Goal: Transaction & Acquisition: Purchase product/service

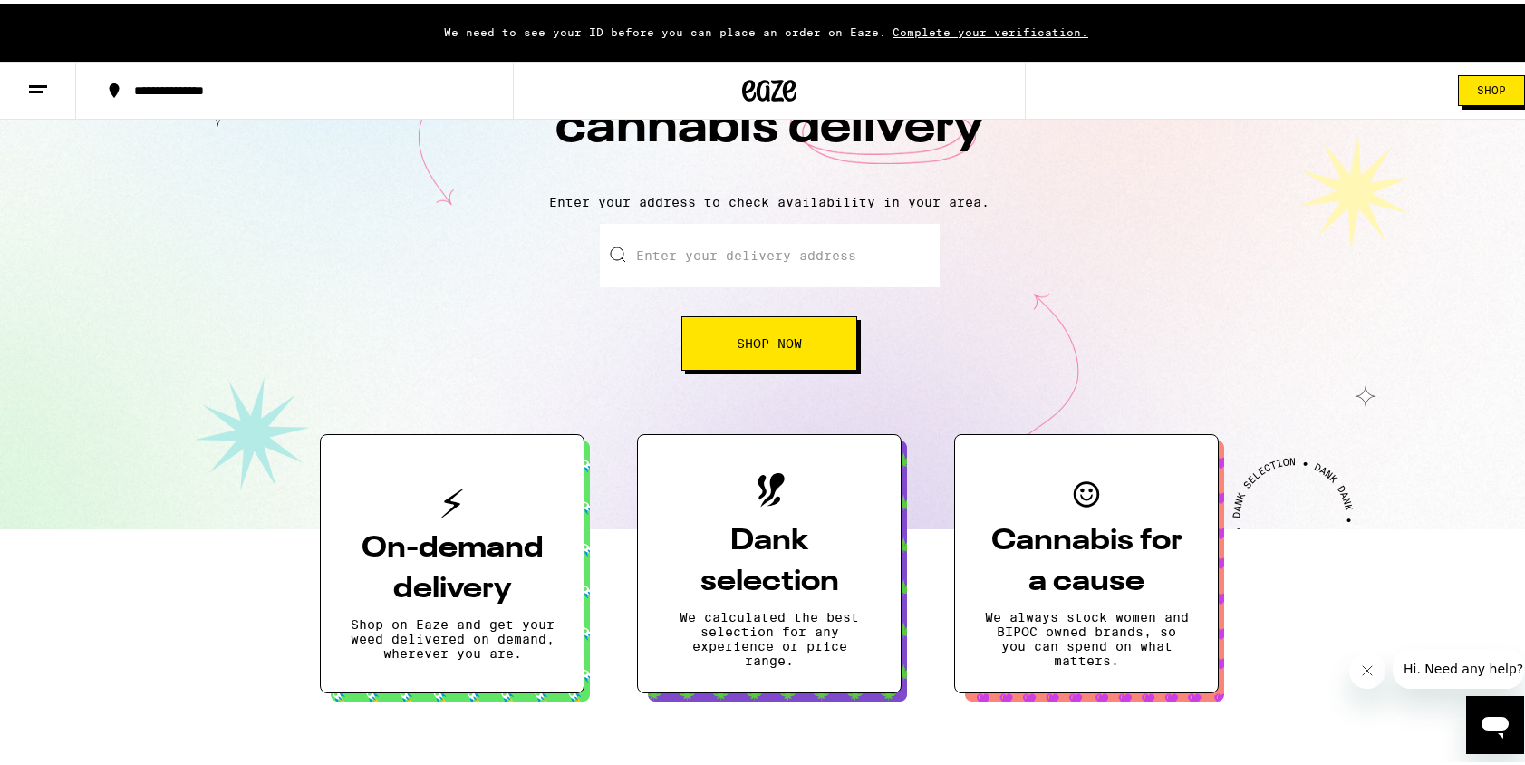
scroll to position [141, 0]
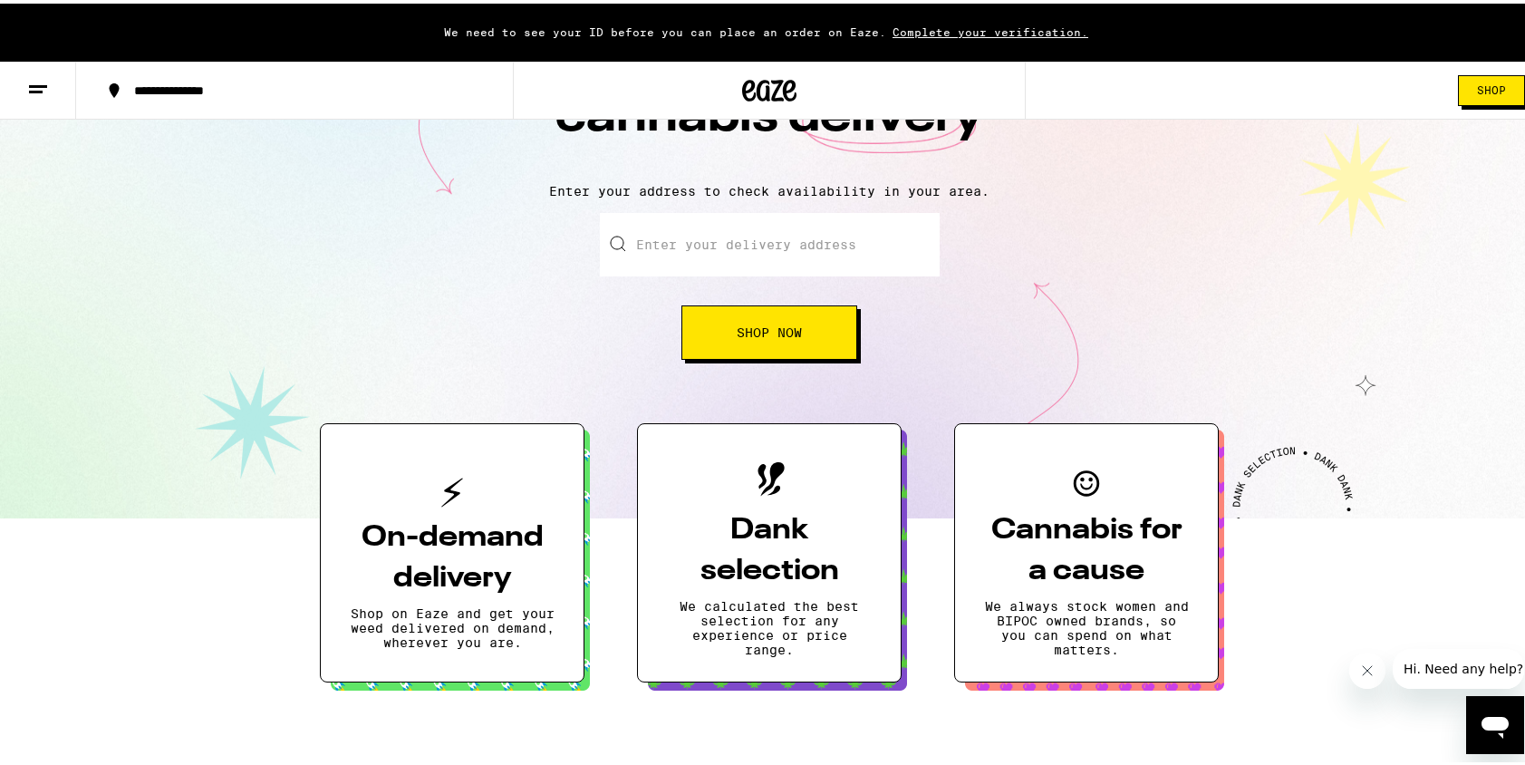
click at [783, 328] on span "Shop Now" at bounding box center [769, 329] width 65 height 13
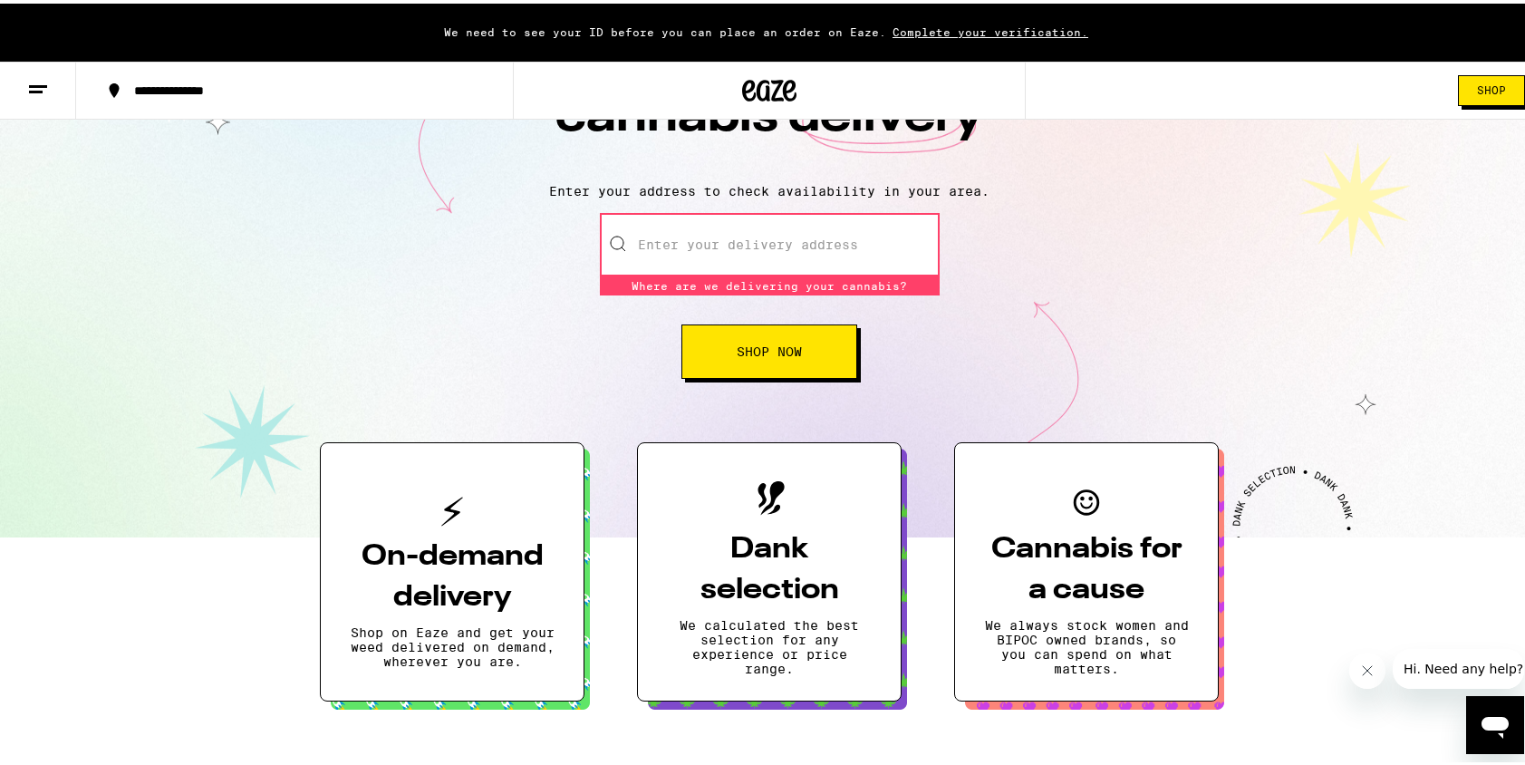
click at [778, 252] on input "Enter your delivery address" at bounding box center [770, 240] width 340 height 63
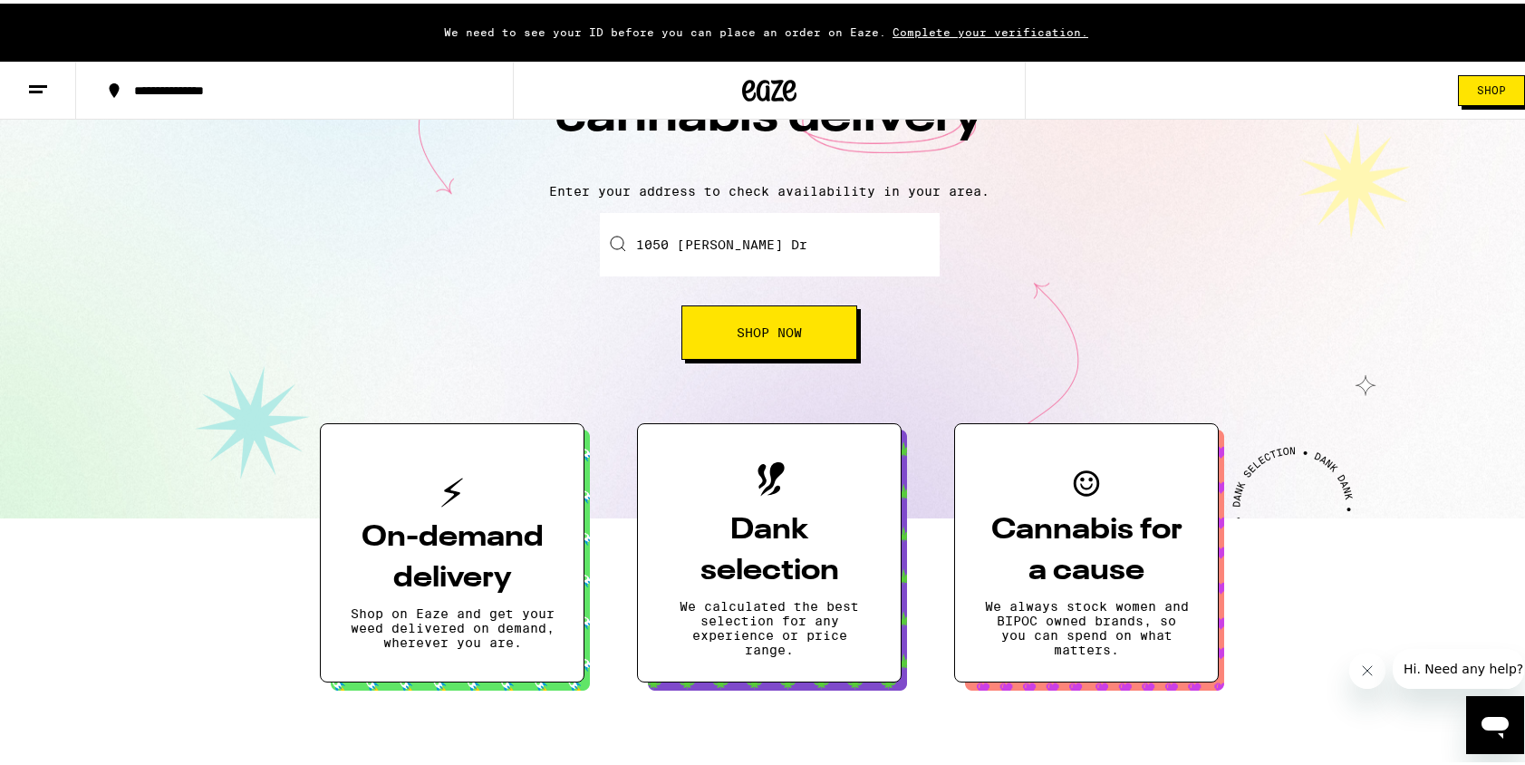
type input "1050 Maryann Dr, Santa Clara, CA"
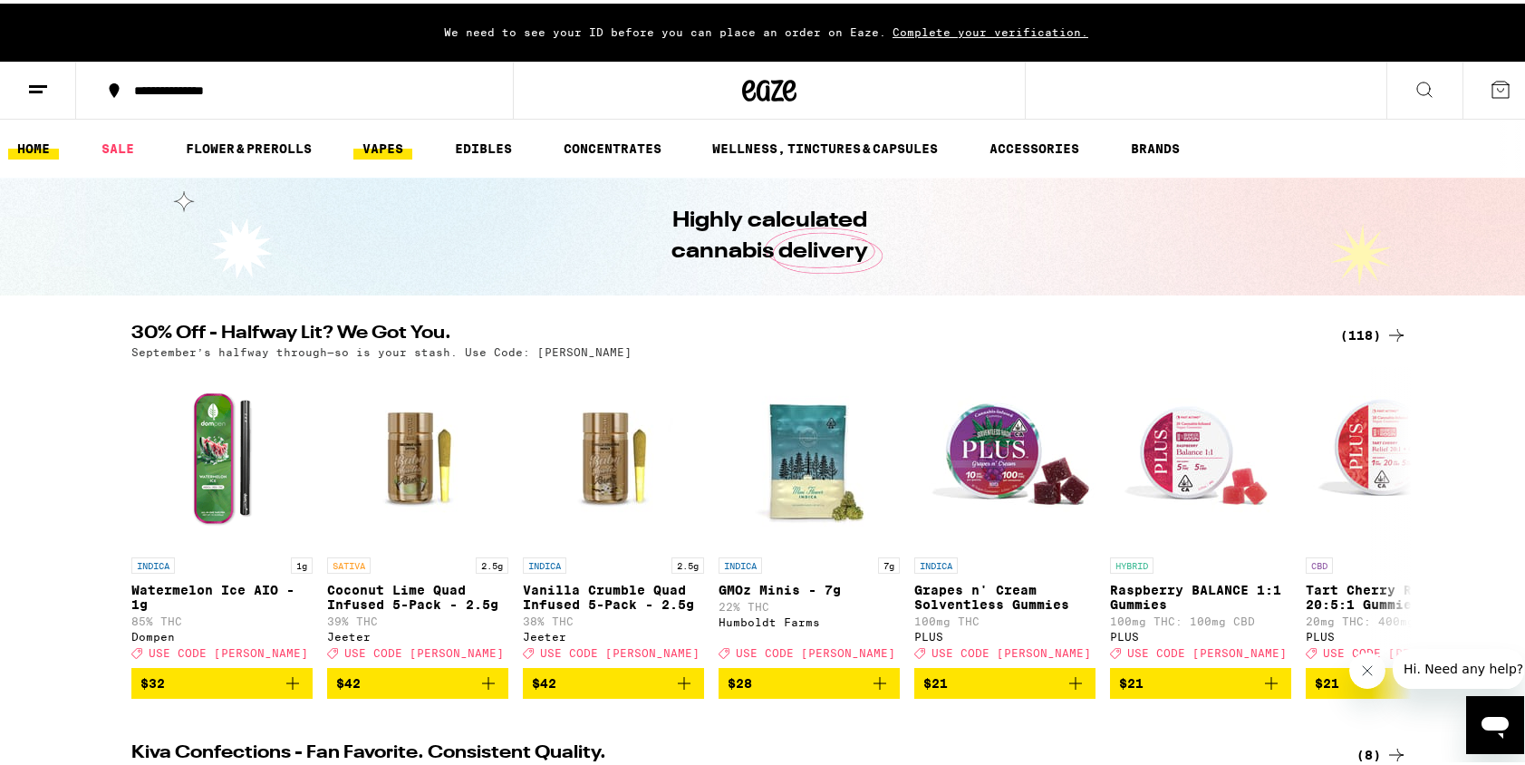
click at [387, 142] on link "VAPES" at bounding box center [382, 145] width 59 height 22
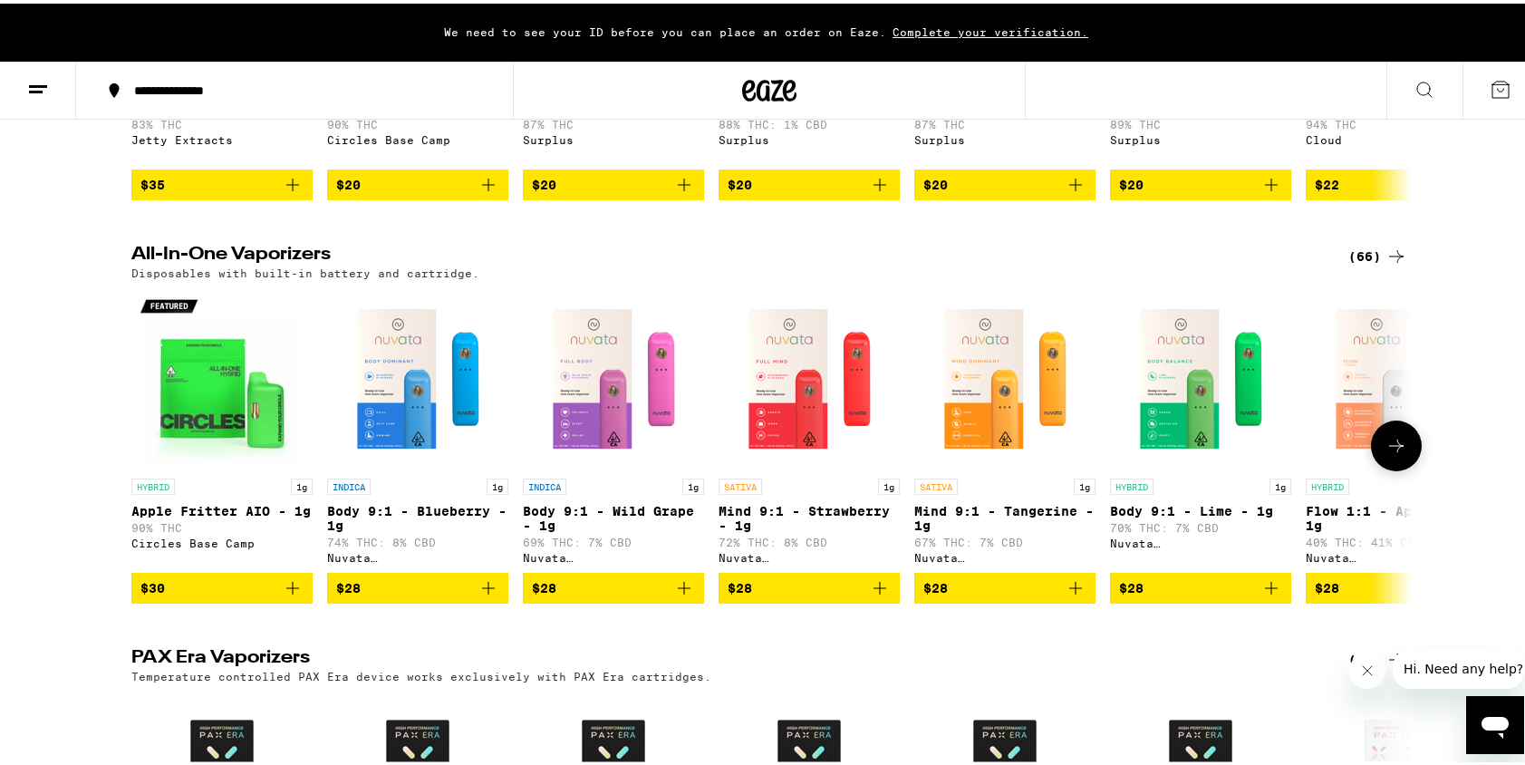
scroll to position [888, 0]
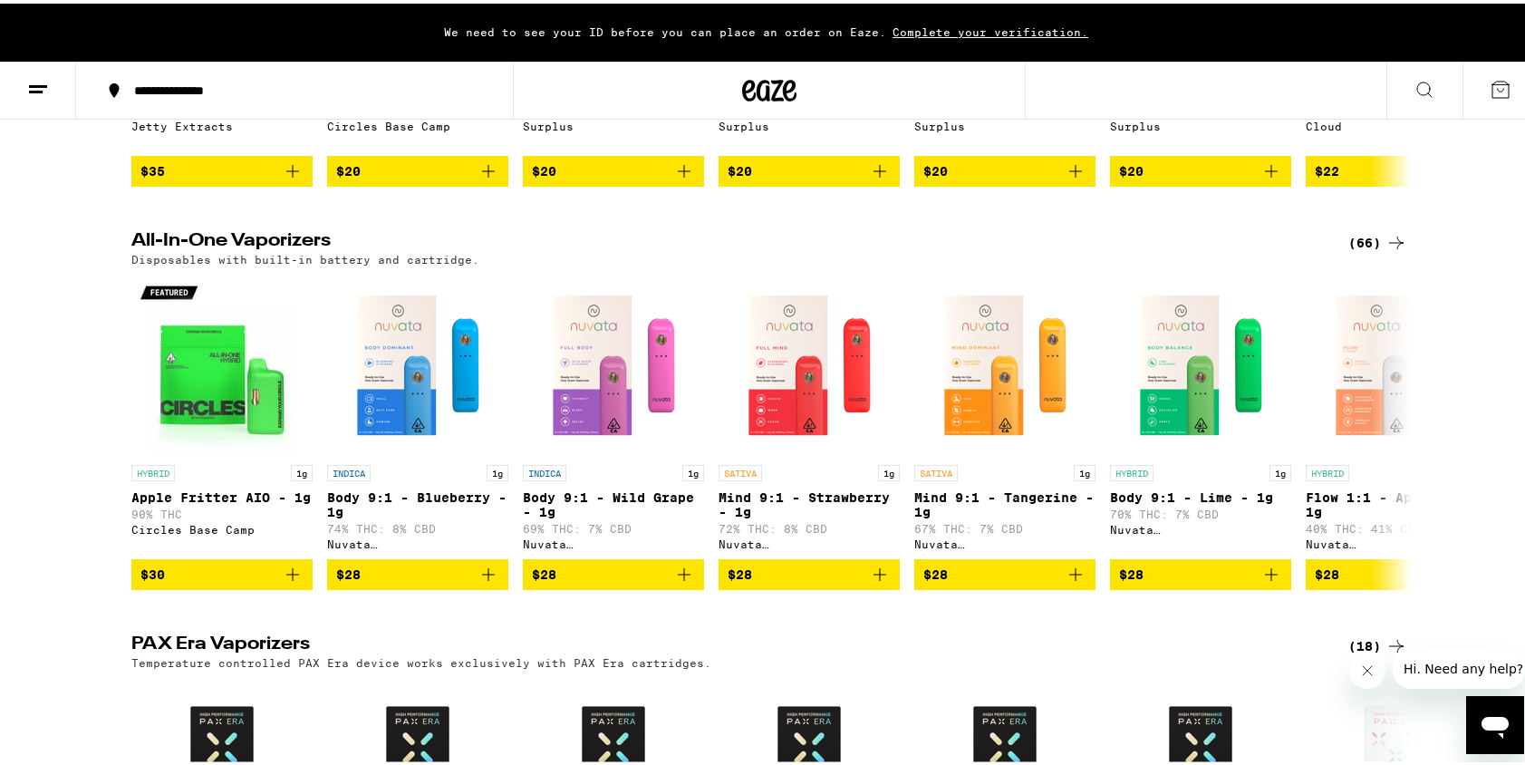
click at [1385, 250] on icon at bounding box center [1396, 239] width 22 height 22
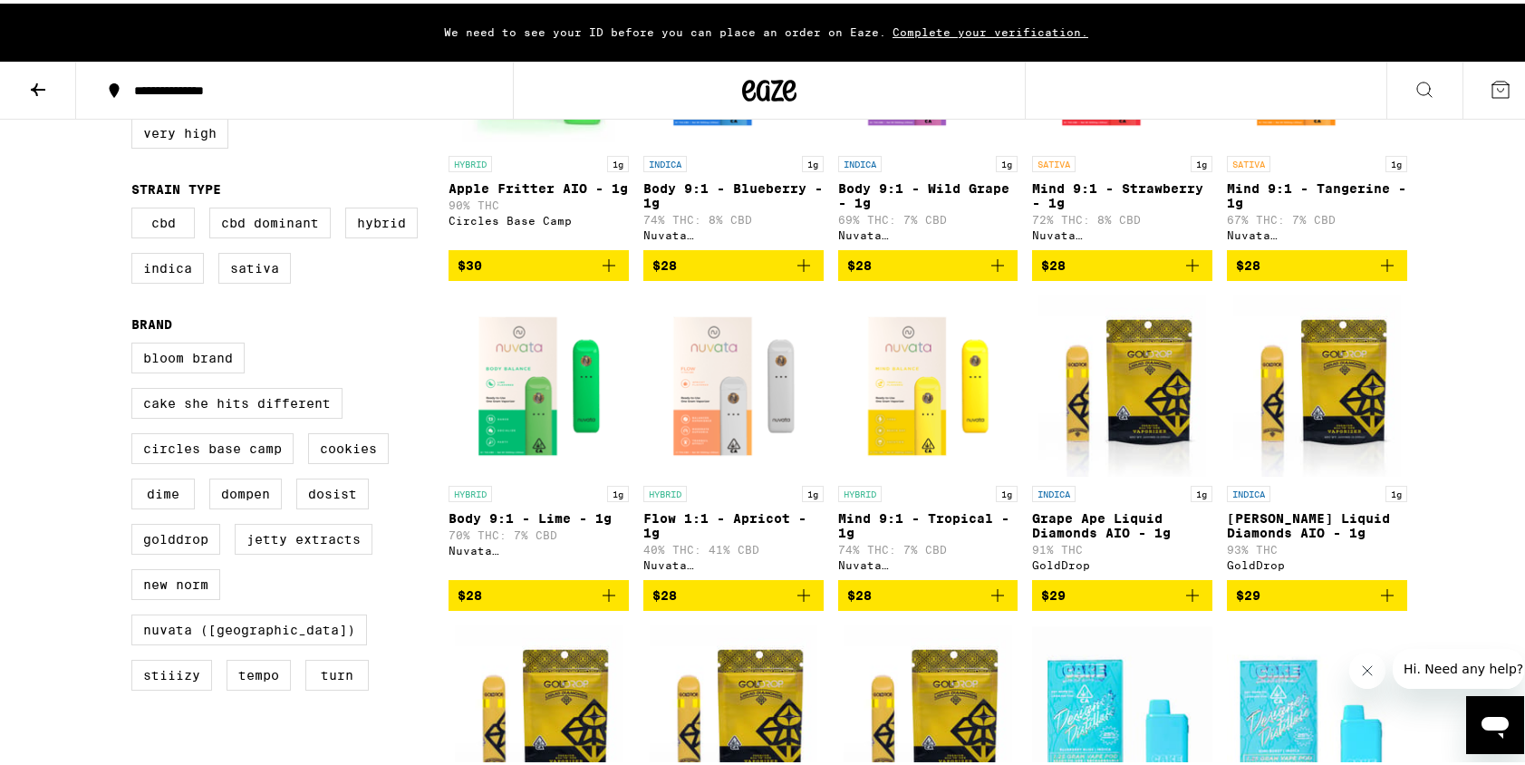
scroll to position [370, 0]
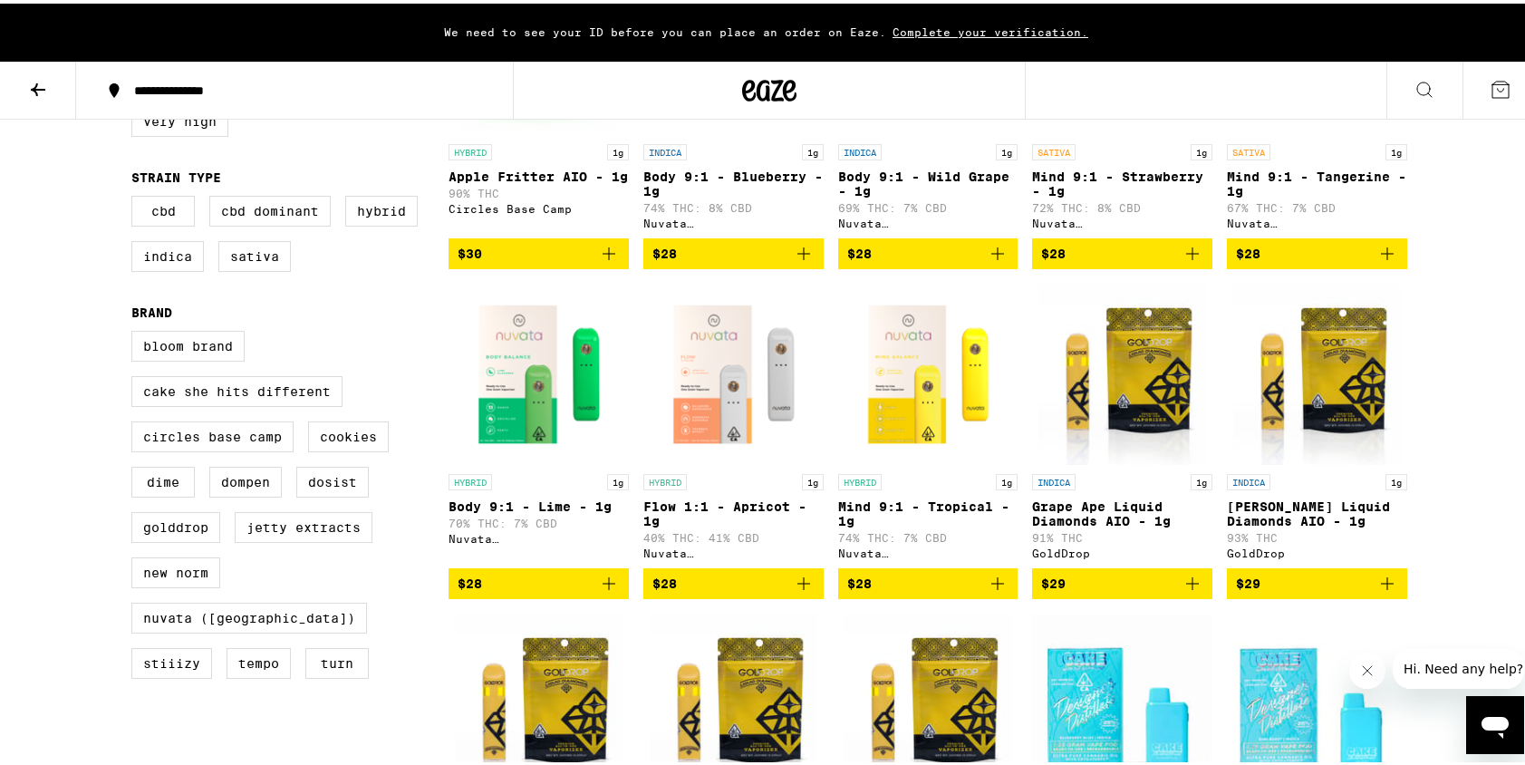
click at [793, 591] on icon "Add to bag" at bounding box center [804, 580] width 22 height 22
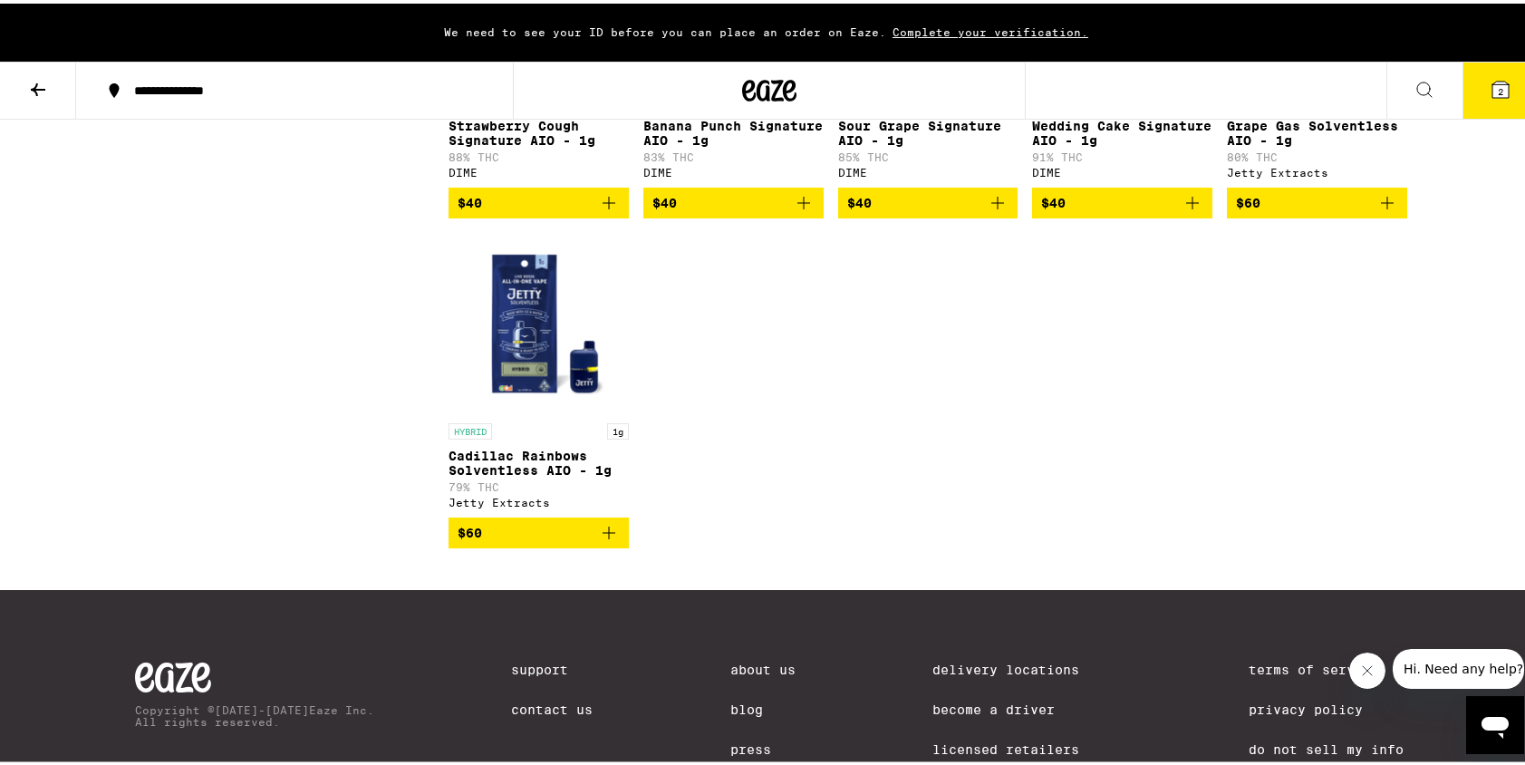
scroll to position [4451, 0]
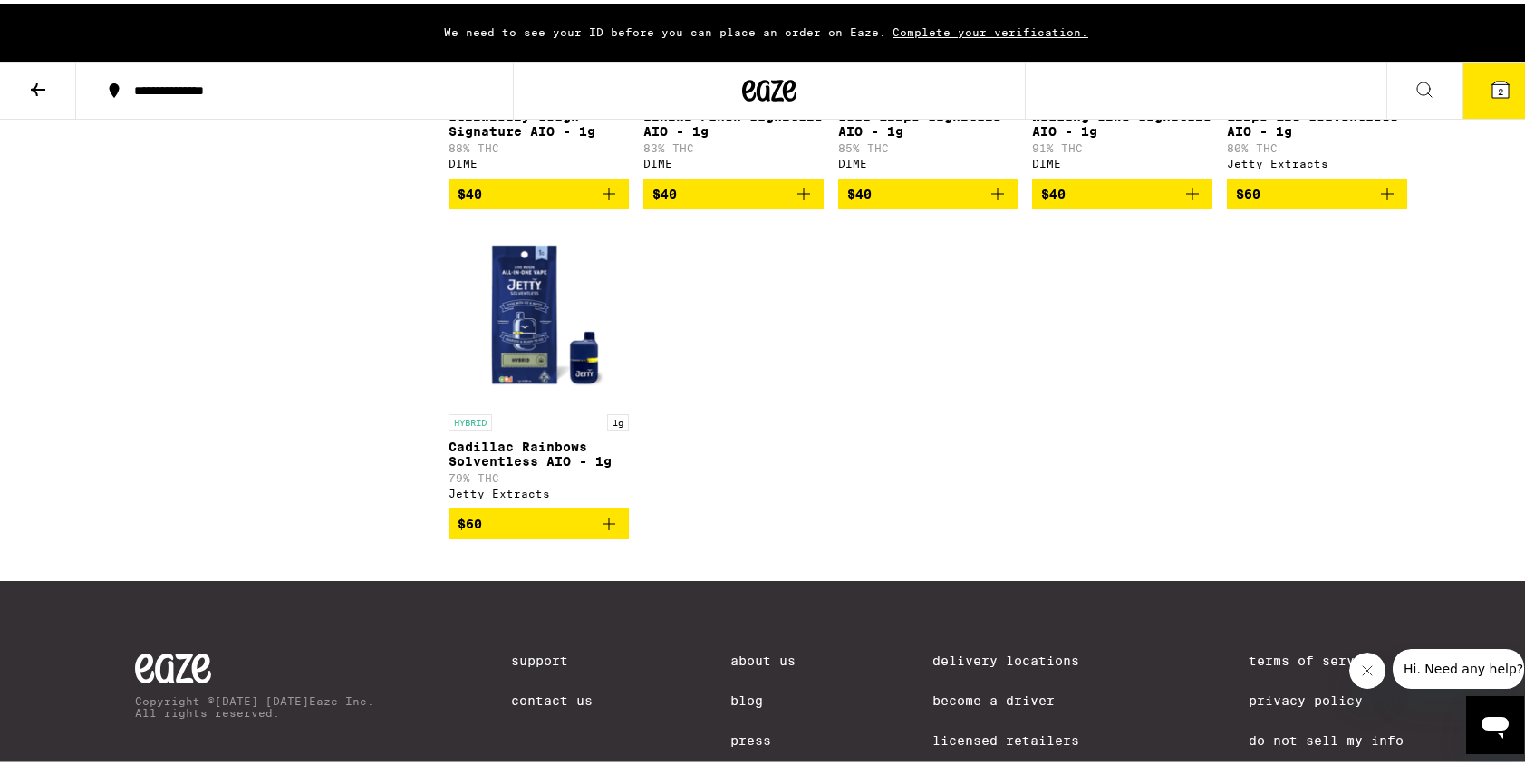
click at [582, 531] on span "$60" at bounding box center [539, 520] width 162 height 22
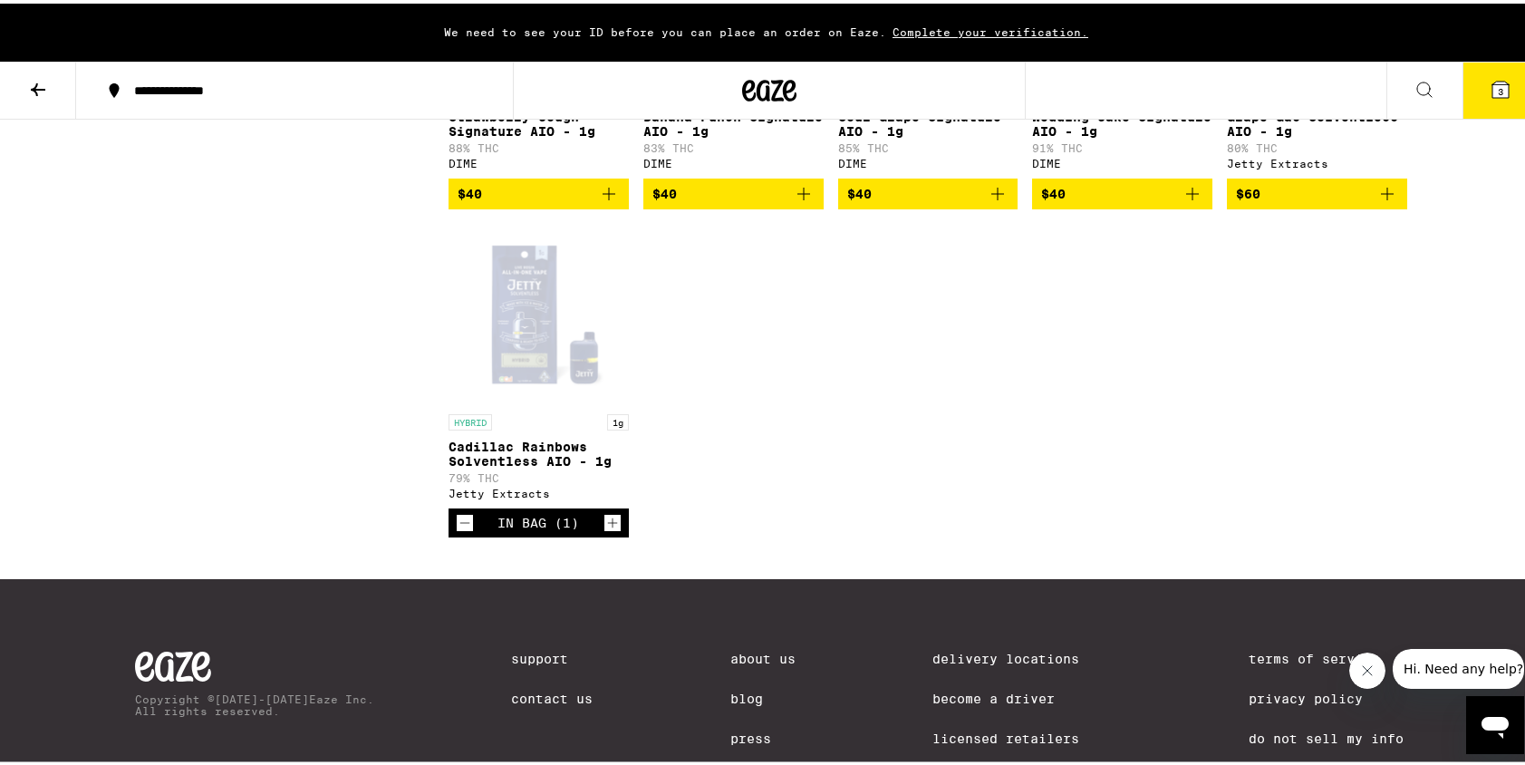
click at [537, 401] on div "Open page for Cadillac Rainbows Solventless AIO - 1g from Jetty Extracts" at bounding box center [538, 310] width 180 height 181
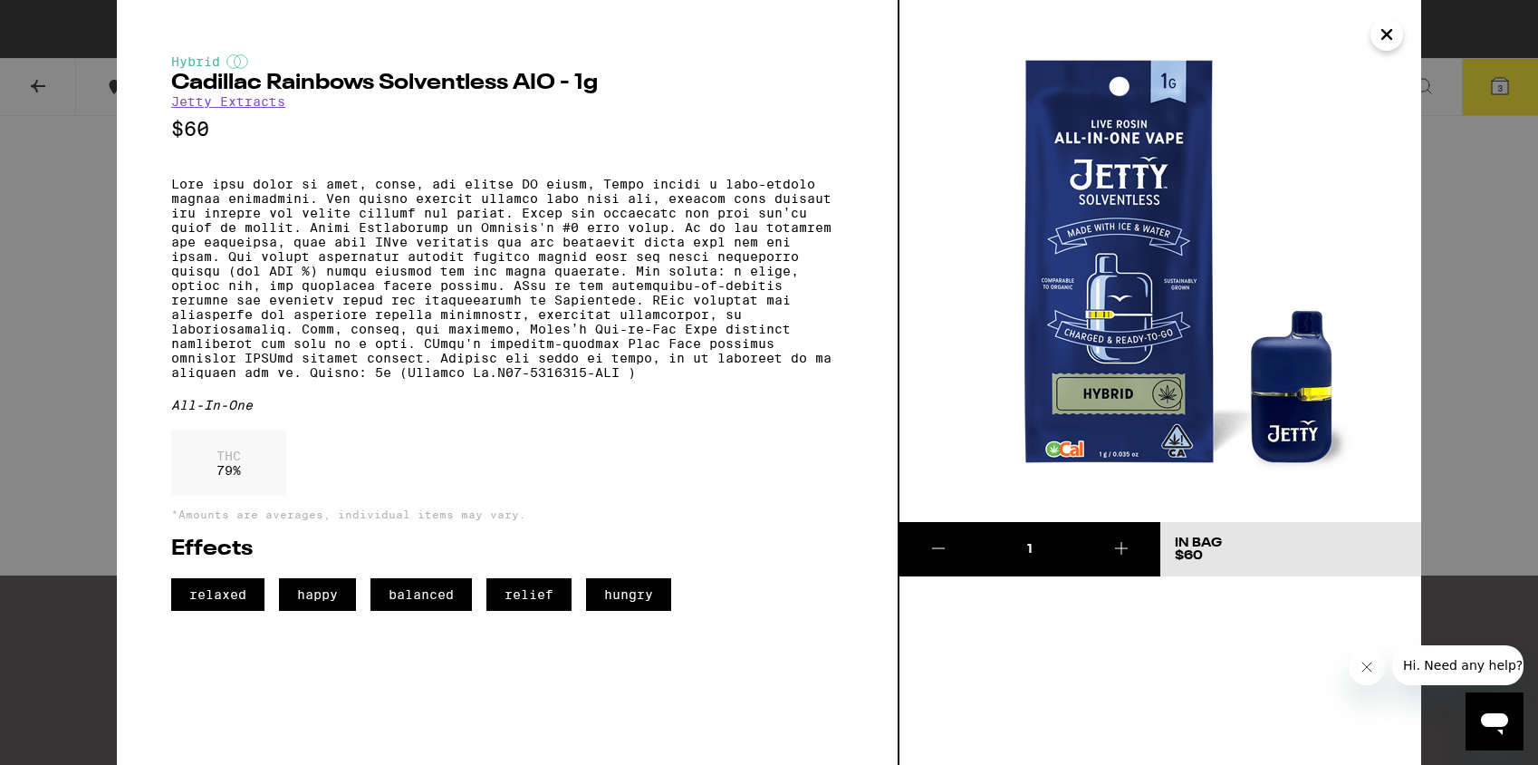
click at [1395, 24] on icon "Close" at bounding box center [1387, 34] width 22 height 27
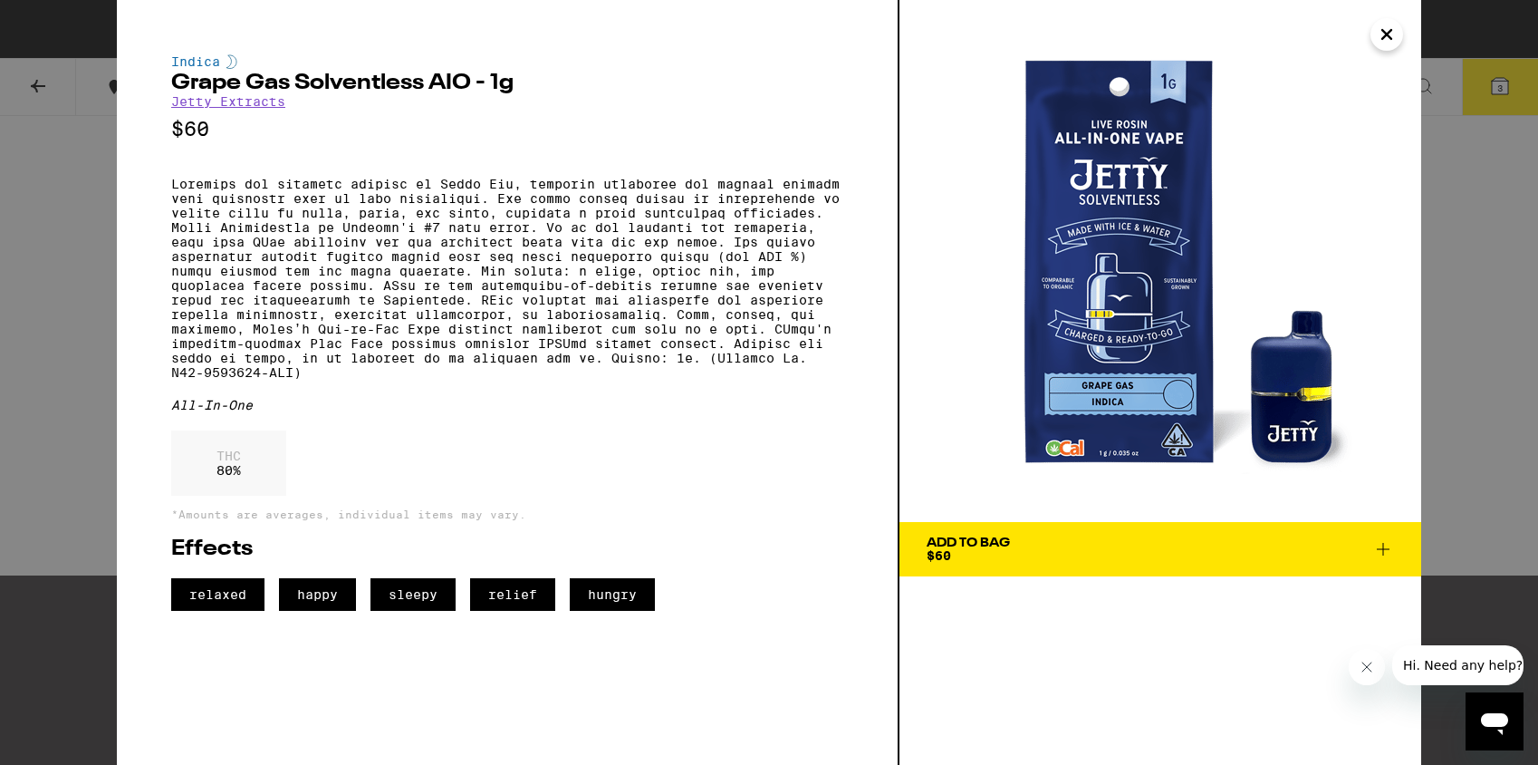
click at [1396, 34] on icon "Close" at bounding box center [1387, 34] width 22 height 27
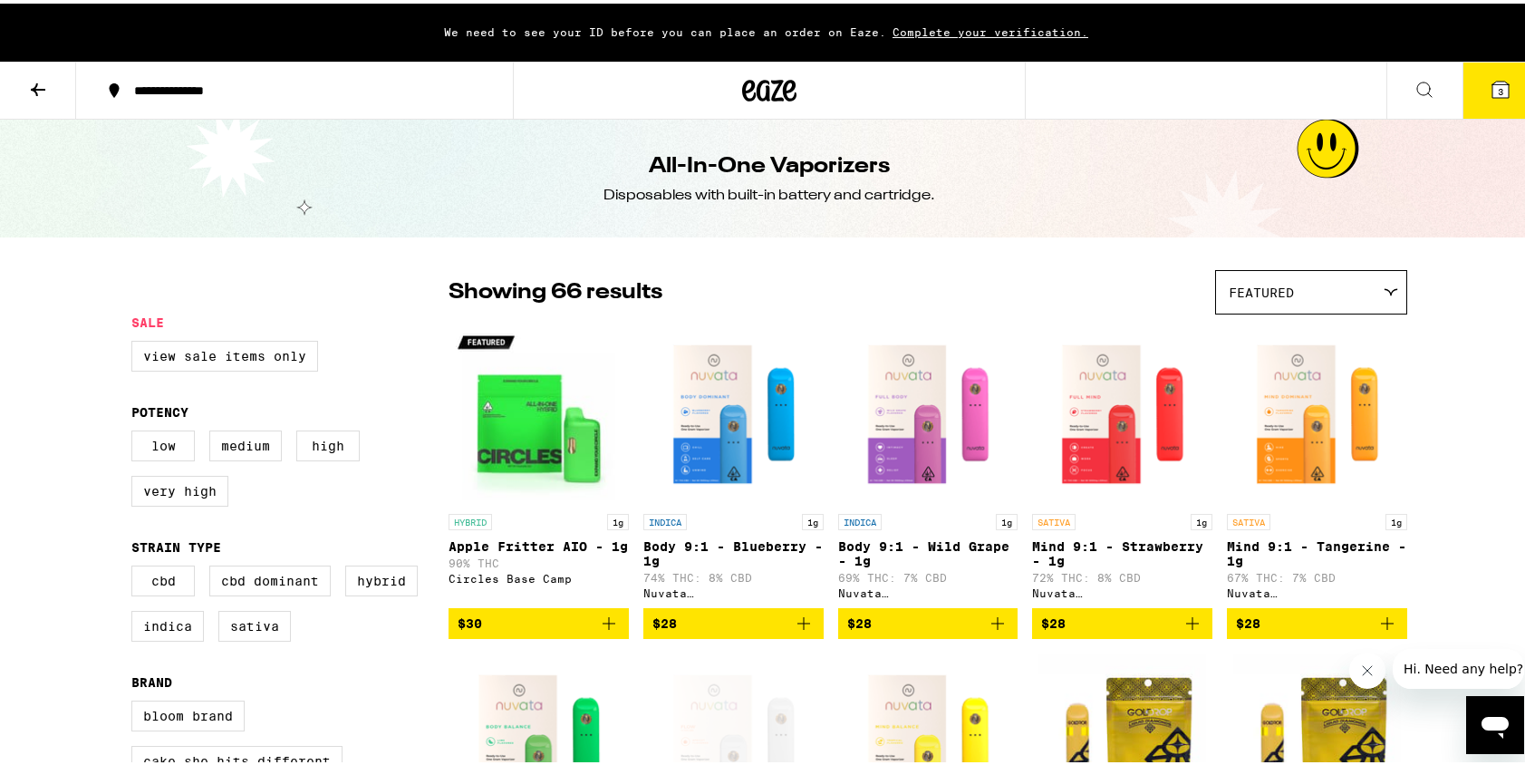
click at [1303, 294] on div "Featured" at bounding box center [1311, 288] width 190 height 43
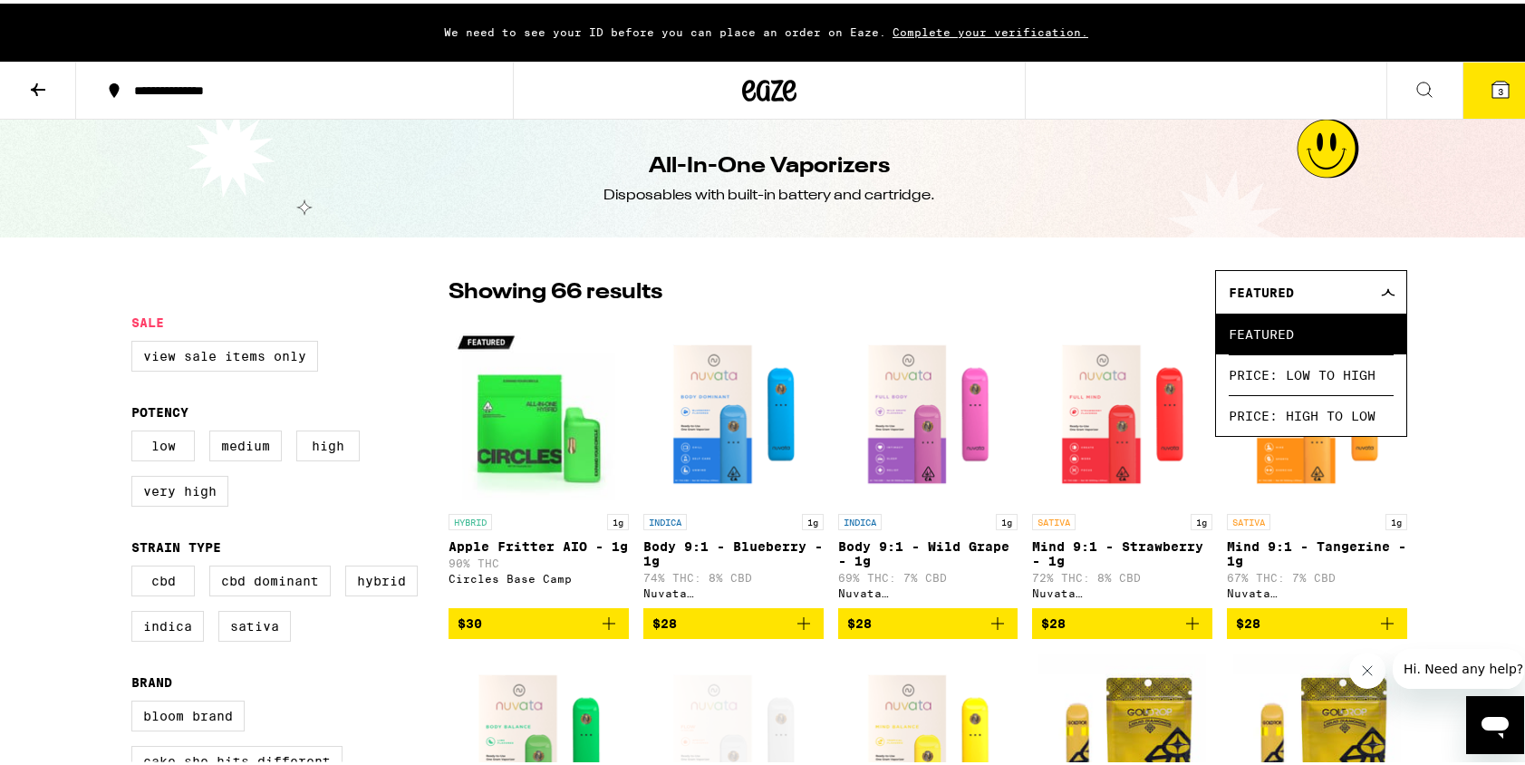
click at [1006, 275] on div "Showing 66 results Featured Featured Price: Low to High Price: High to Low" at bounding box center [927, 288] width 959 height 44
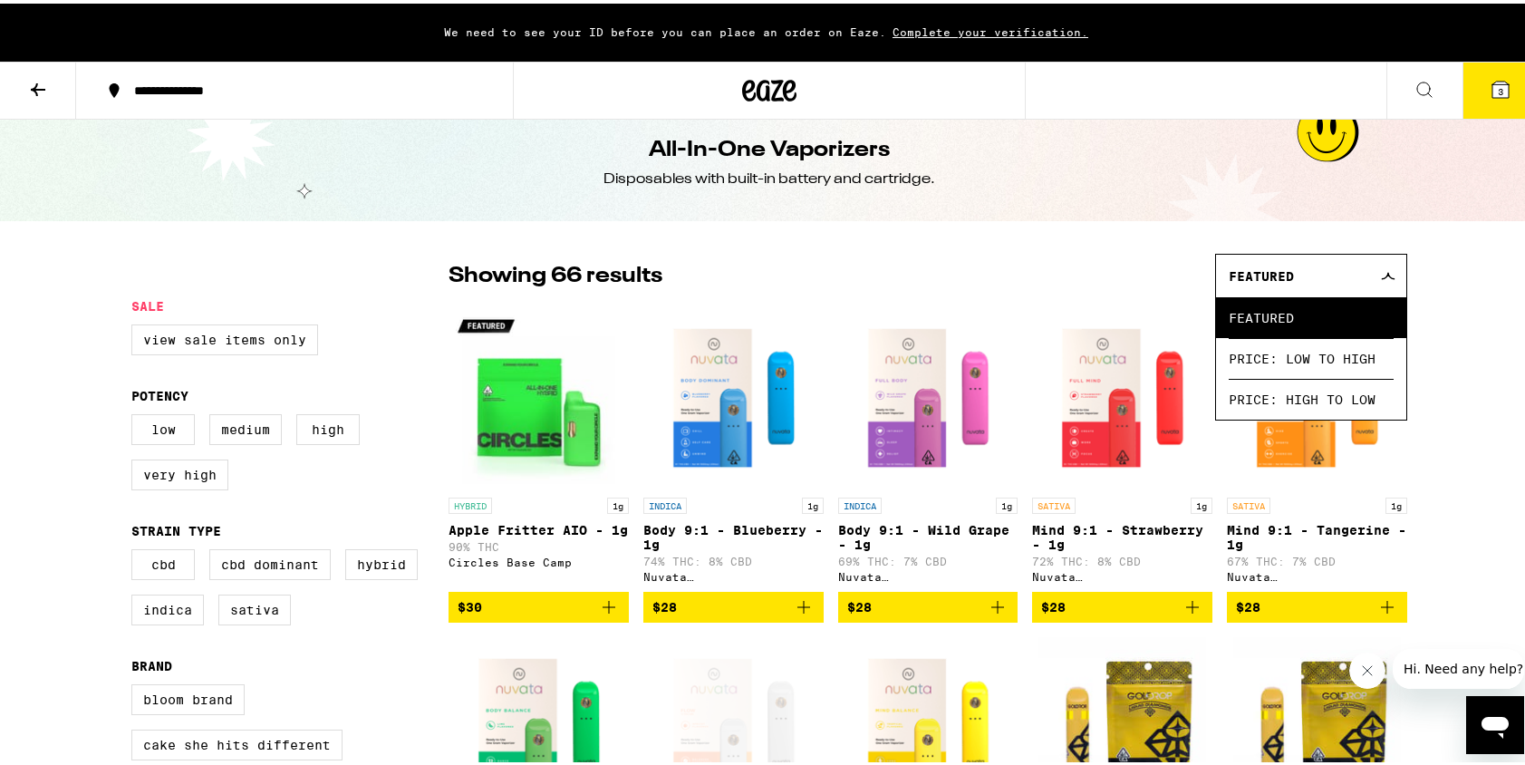
scroll to position [149, 0]
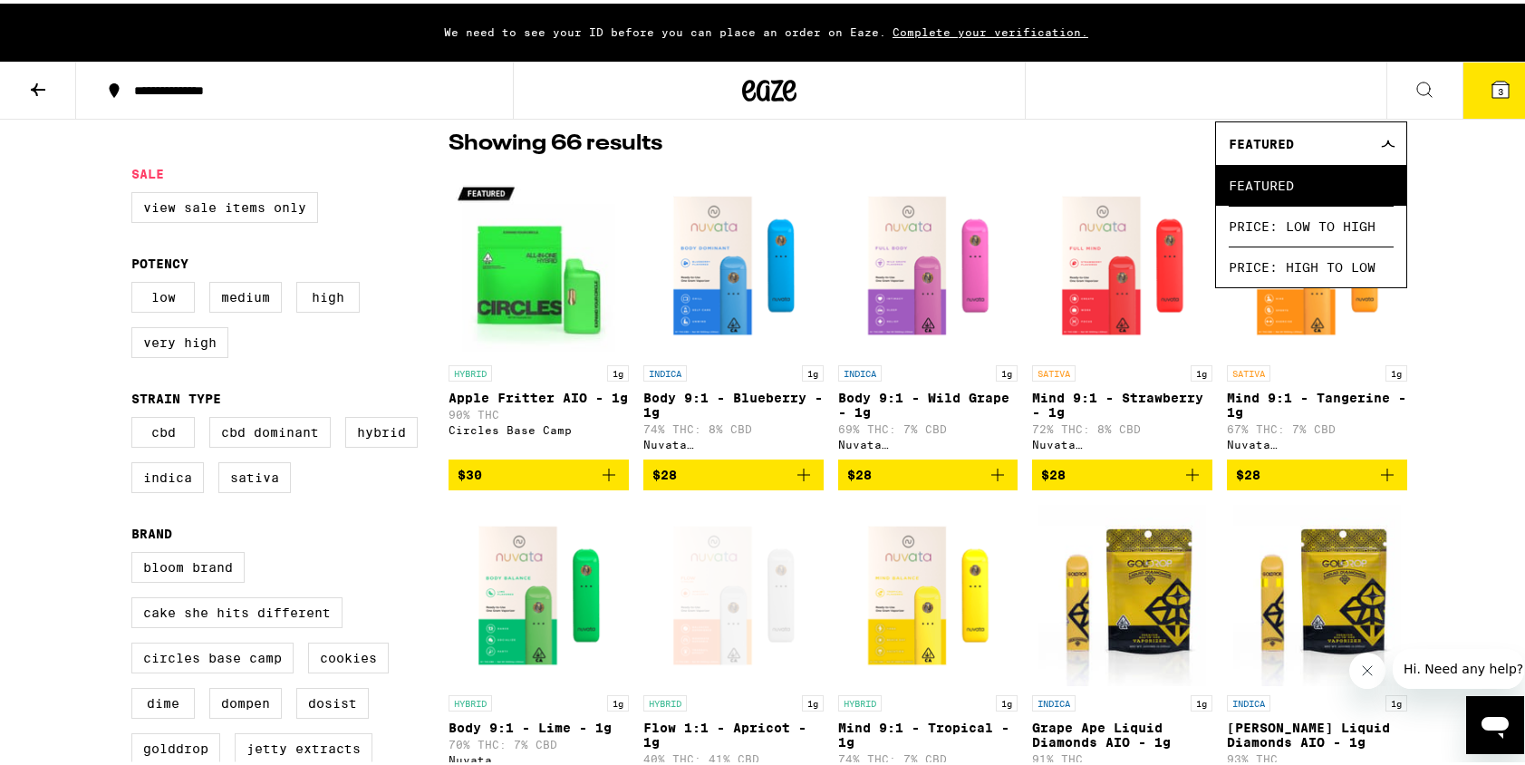
click at [1355, 138] on div "Featured" at bounding box center [1311, 140] width 190 height 43
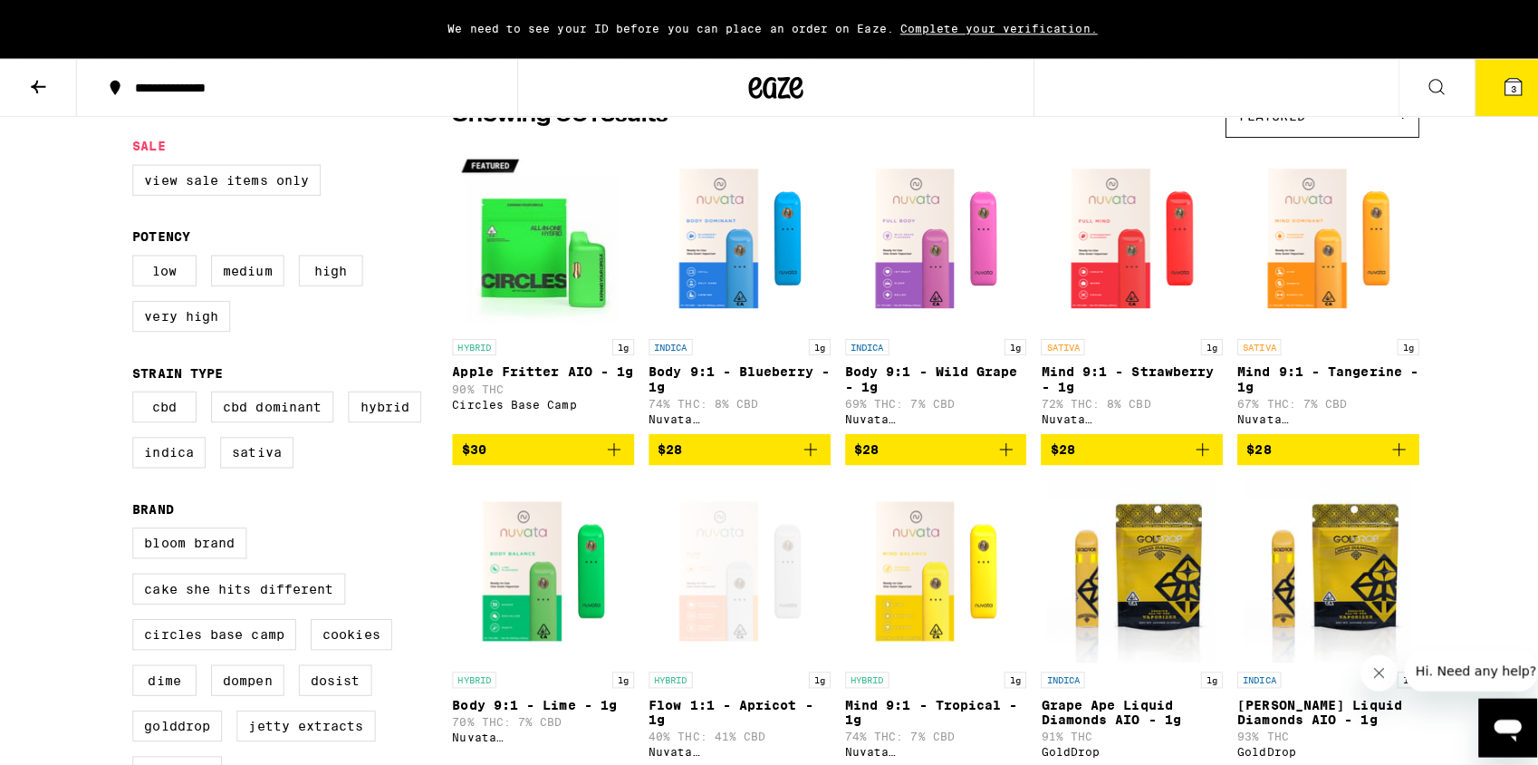
scroll to position [176, 0]
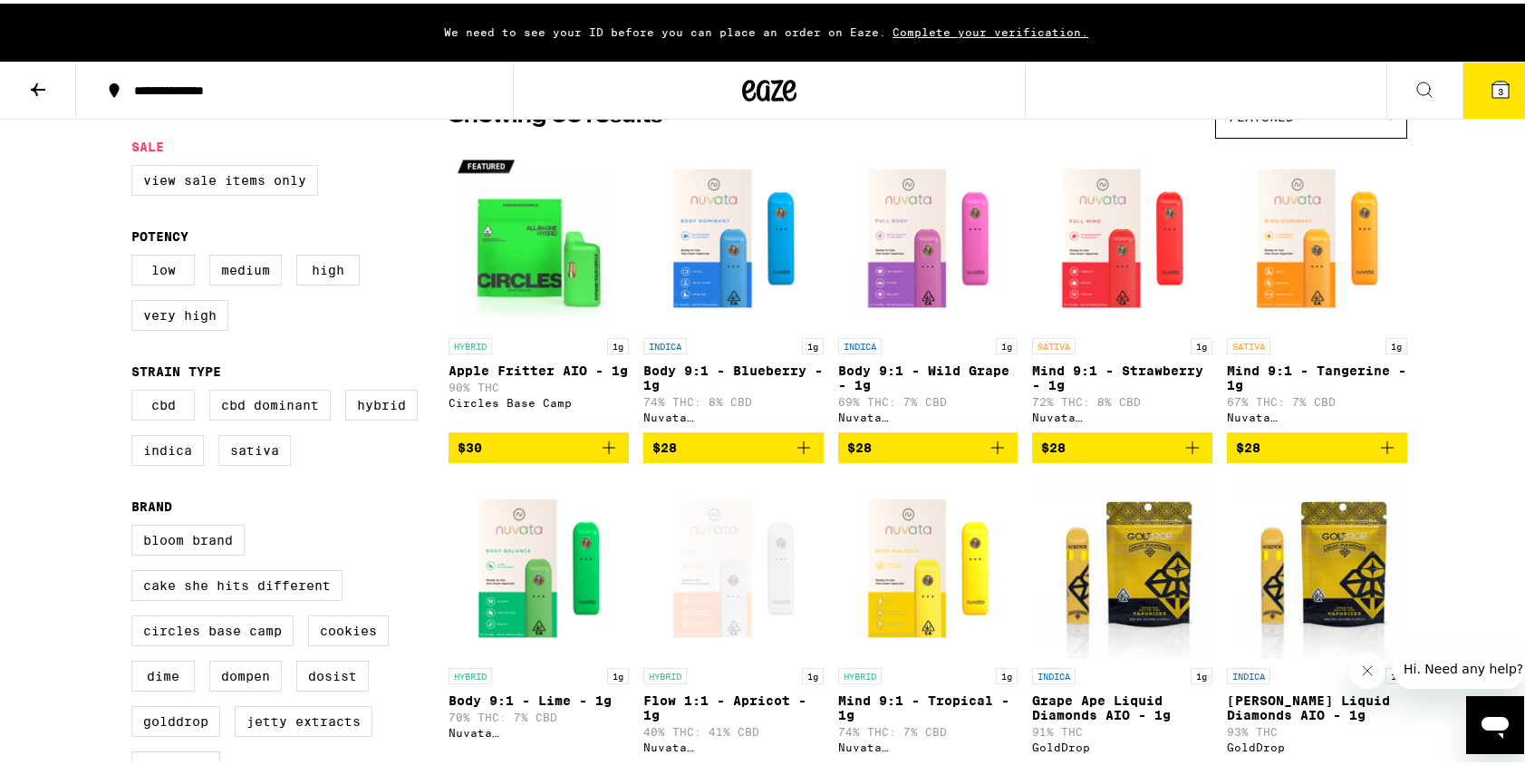
click at [735, 549] on div "Open page for Flow 1:1 - Apricot - 1g from Nuvata (CA)" at bounding box center [733, 564] width 180 height 181
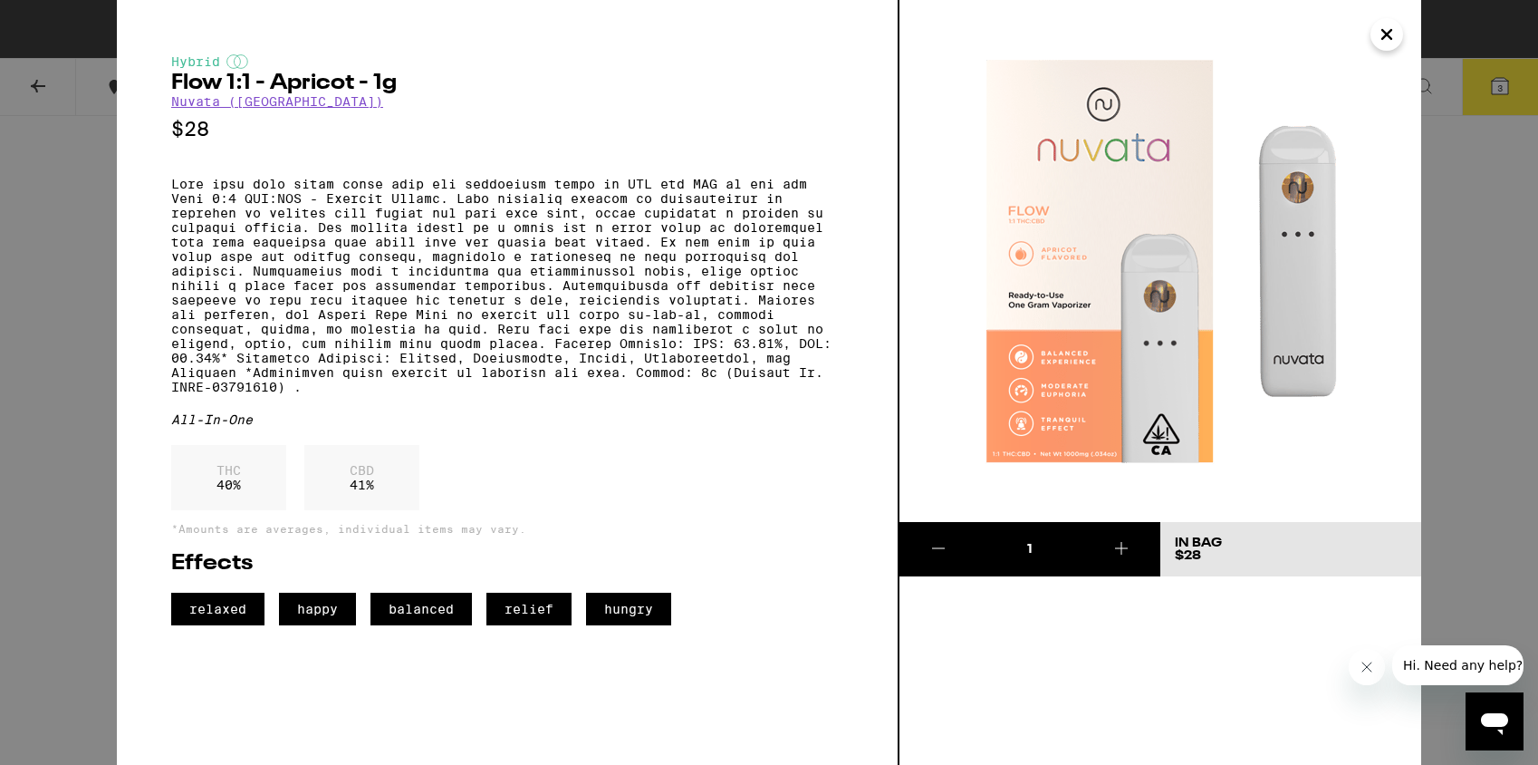
click at [1388, 21] on icon "Close" at bounding box center [1387, 34] width 22 height 27
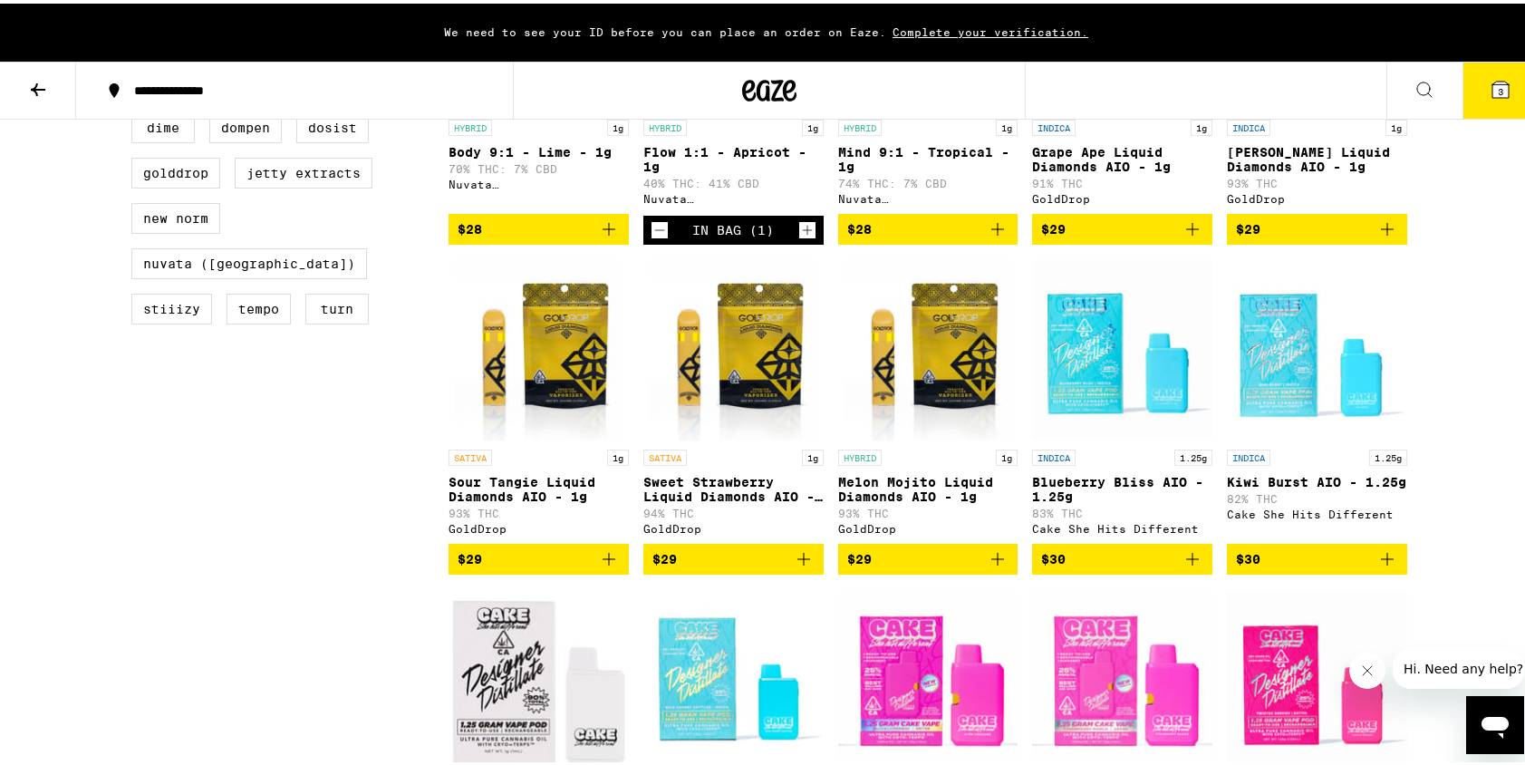
scroll to position [726, 0]
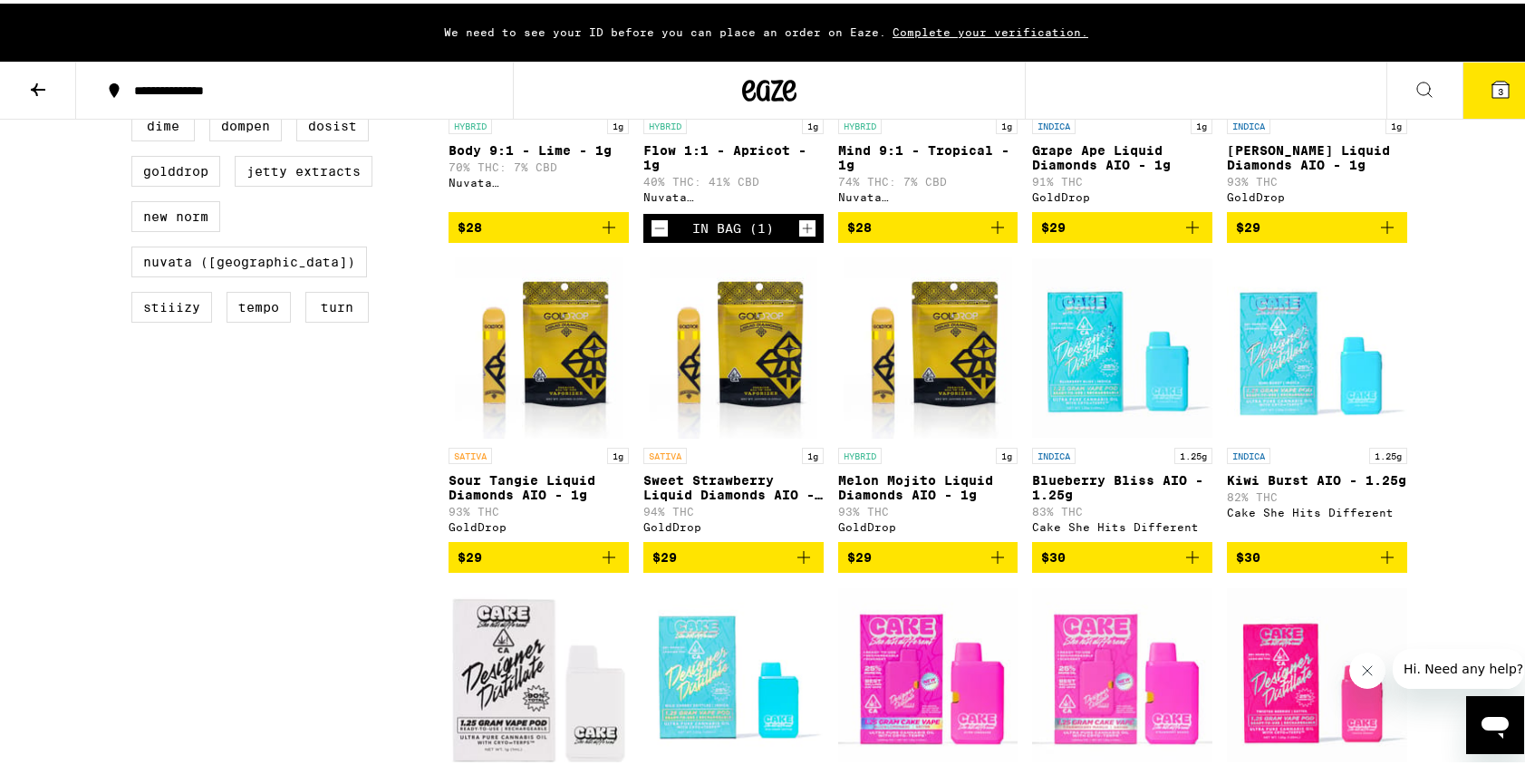
click at [563, 406] on img "Open page for Sour Tangie Liquid Diamonds AIO - 1g from GoldDrop" at bounding box center [539, 344] width 168 height 181
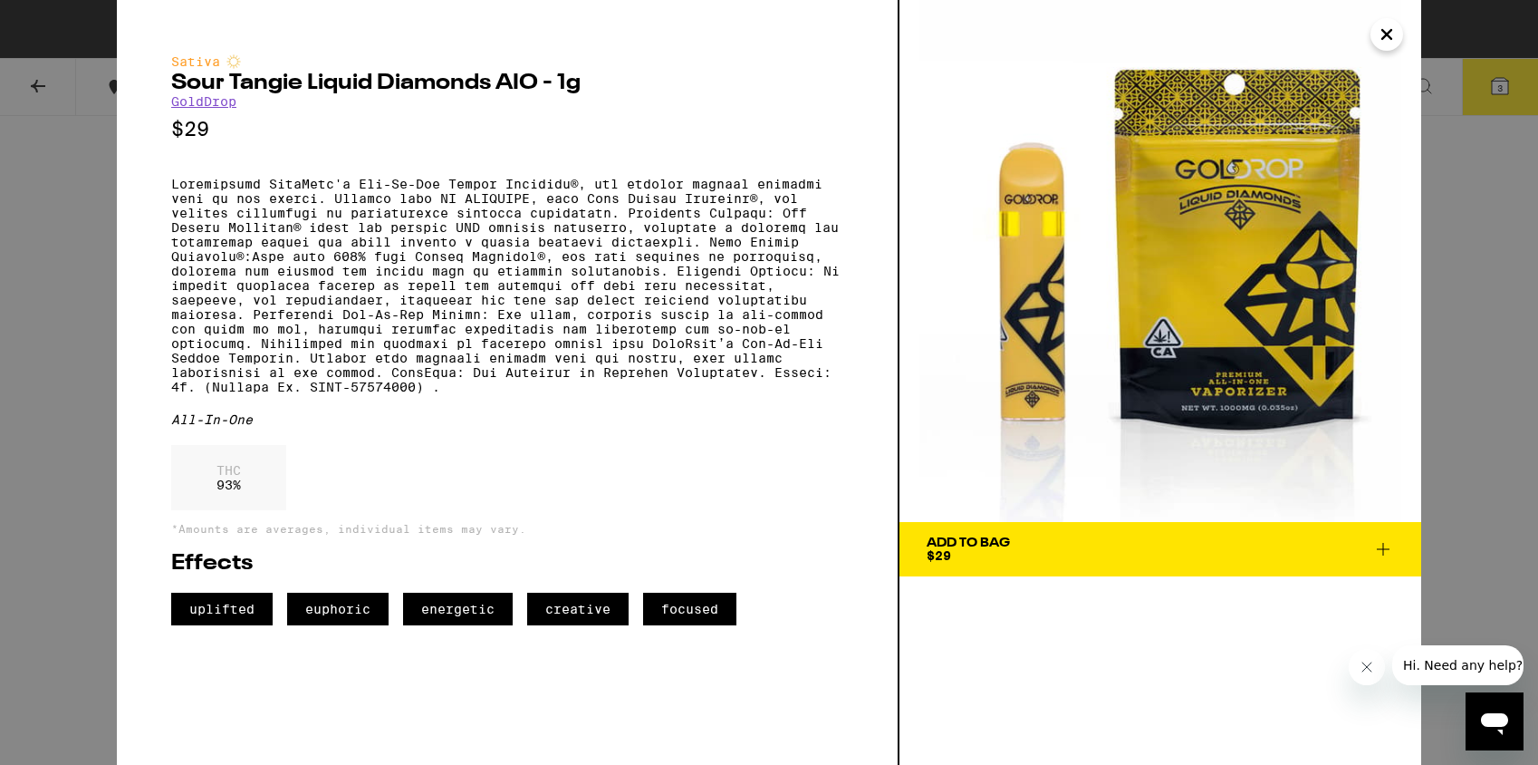
click at [1374, 548] on icon at bounding box center [1384, 549] width 22 height 22
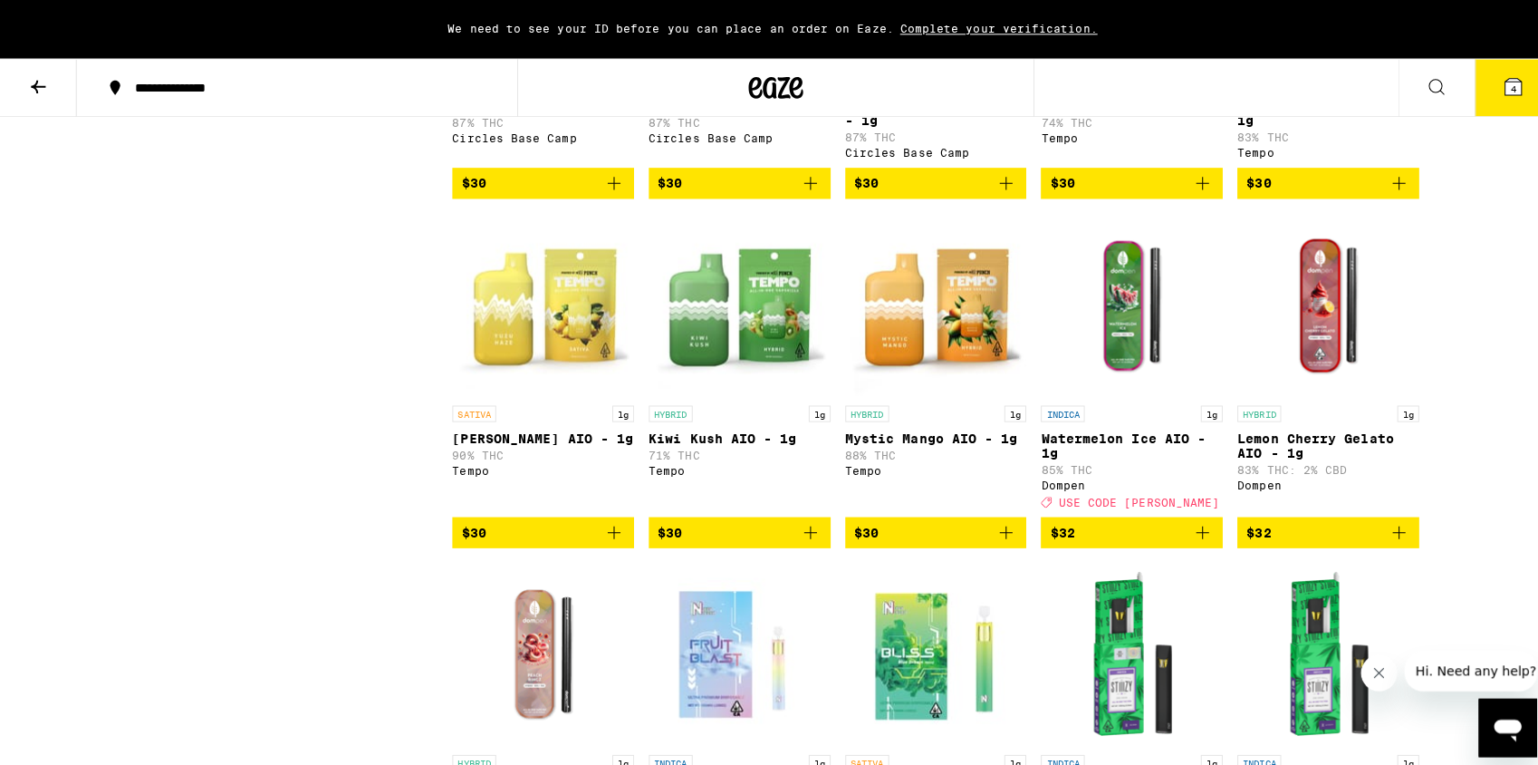
scroll to position [2083, 0]
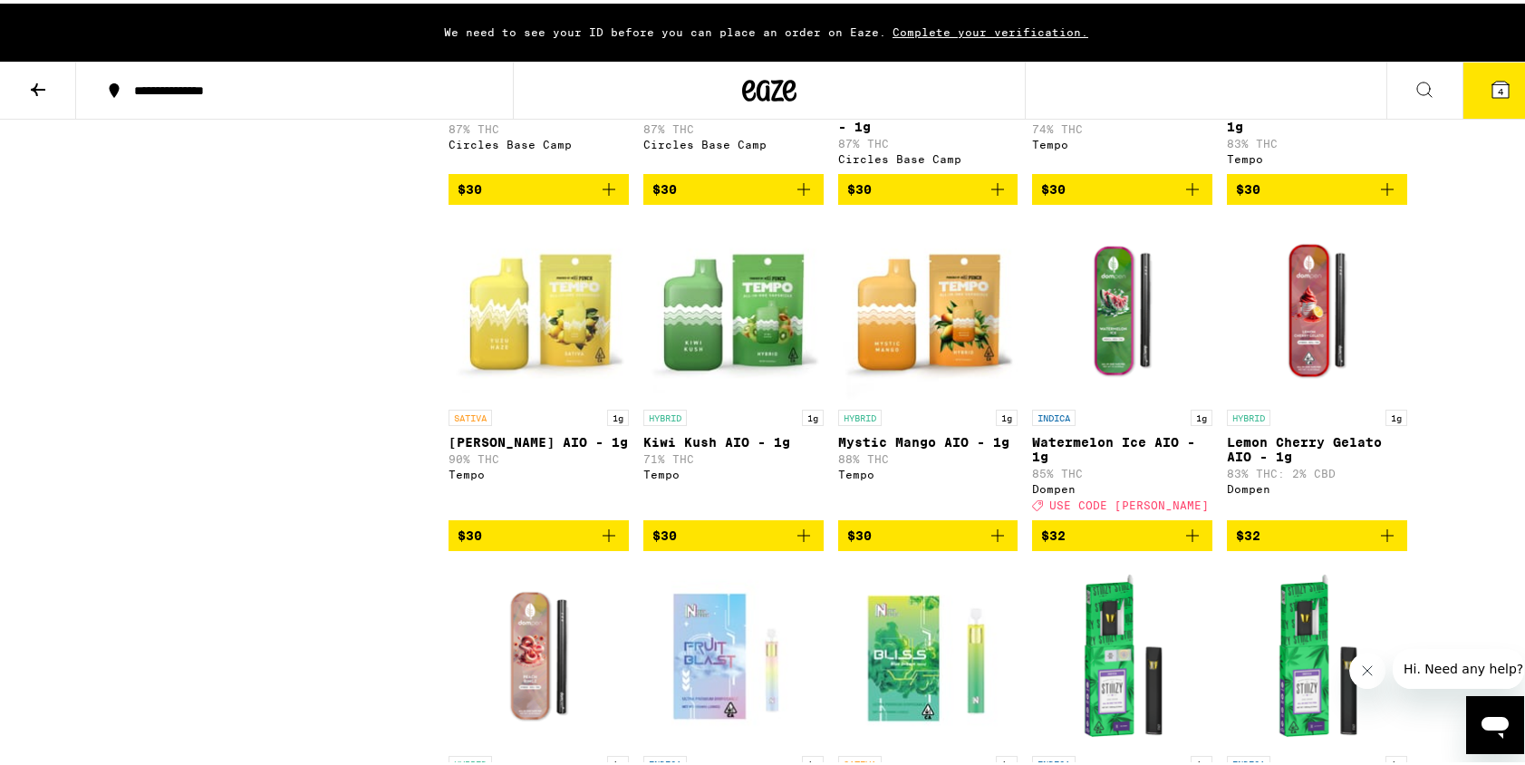
click at [1501, 87] on button "4" at bounding box center [1500, 87] width 76 height 56
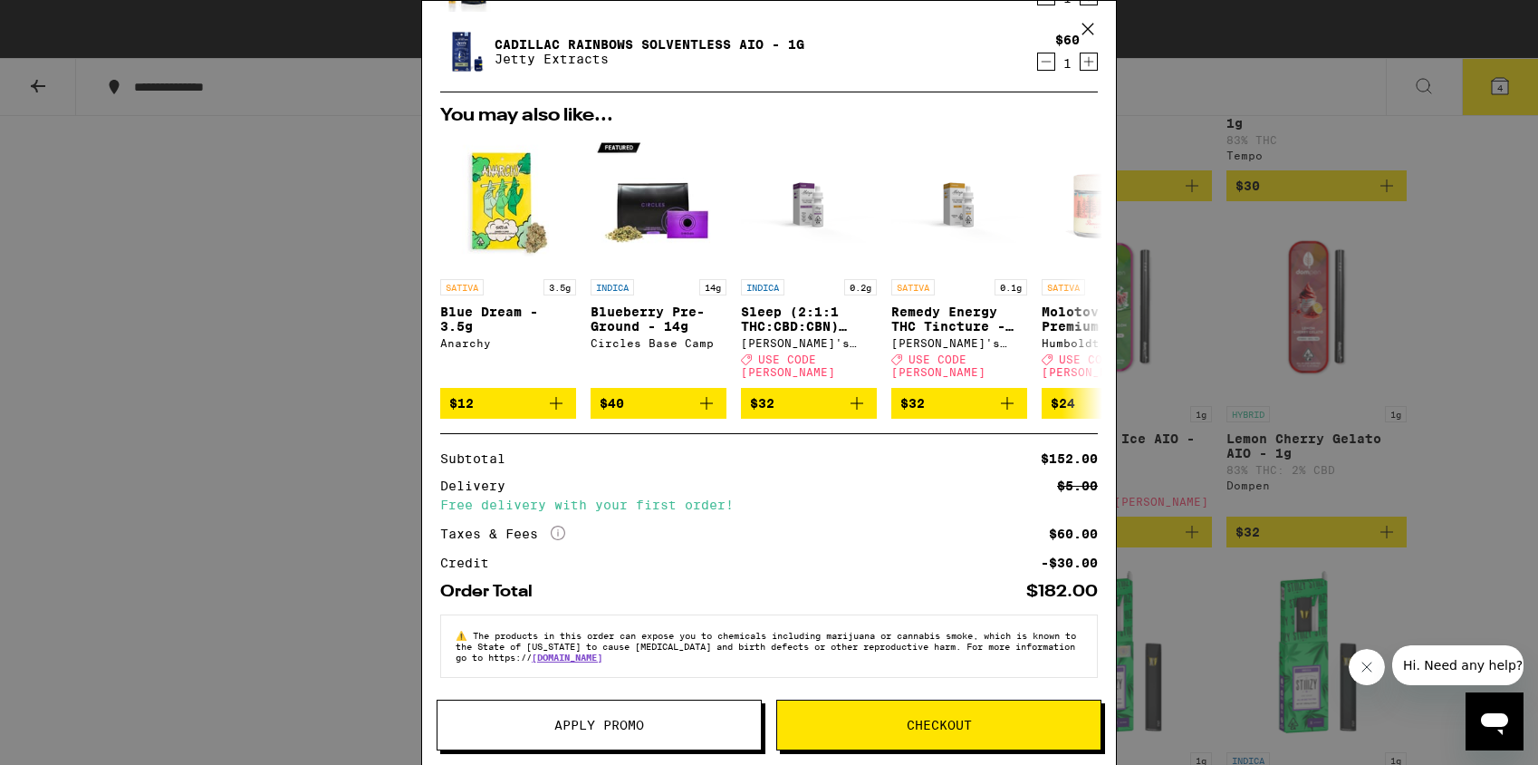
scroll to position [294, 0]
click at [1080, 275] on icon at bounding box center [1087, 276] width 14 height 13
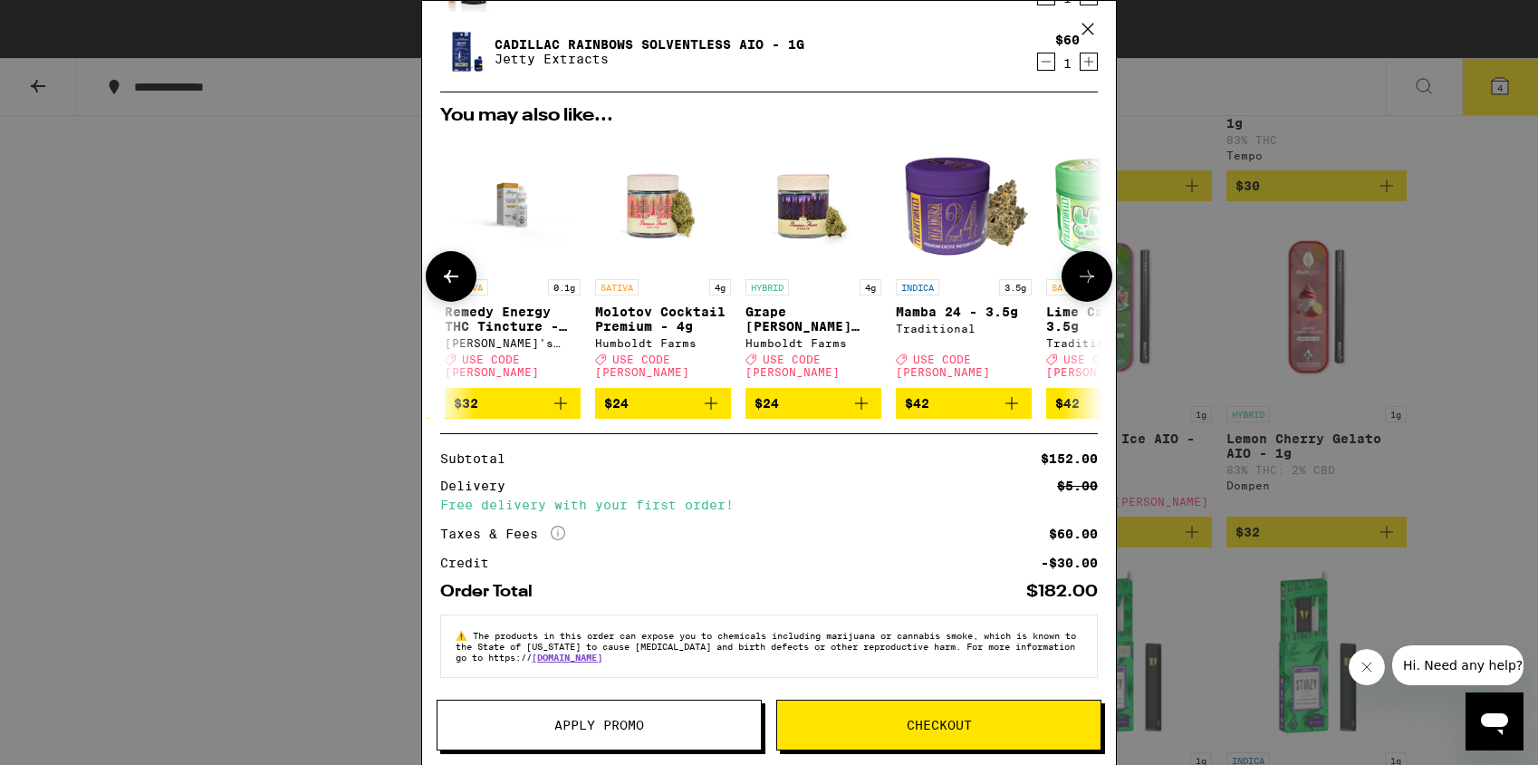
click at [1080, 275] on icon at bounding box center [1087, 276] width 14 height 13
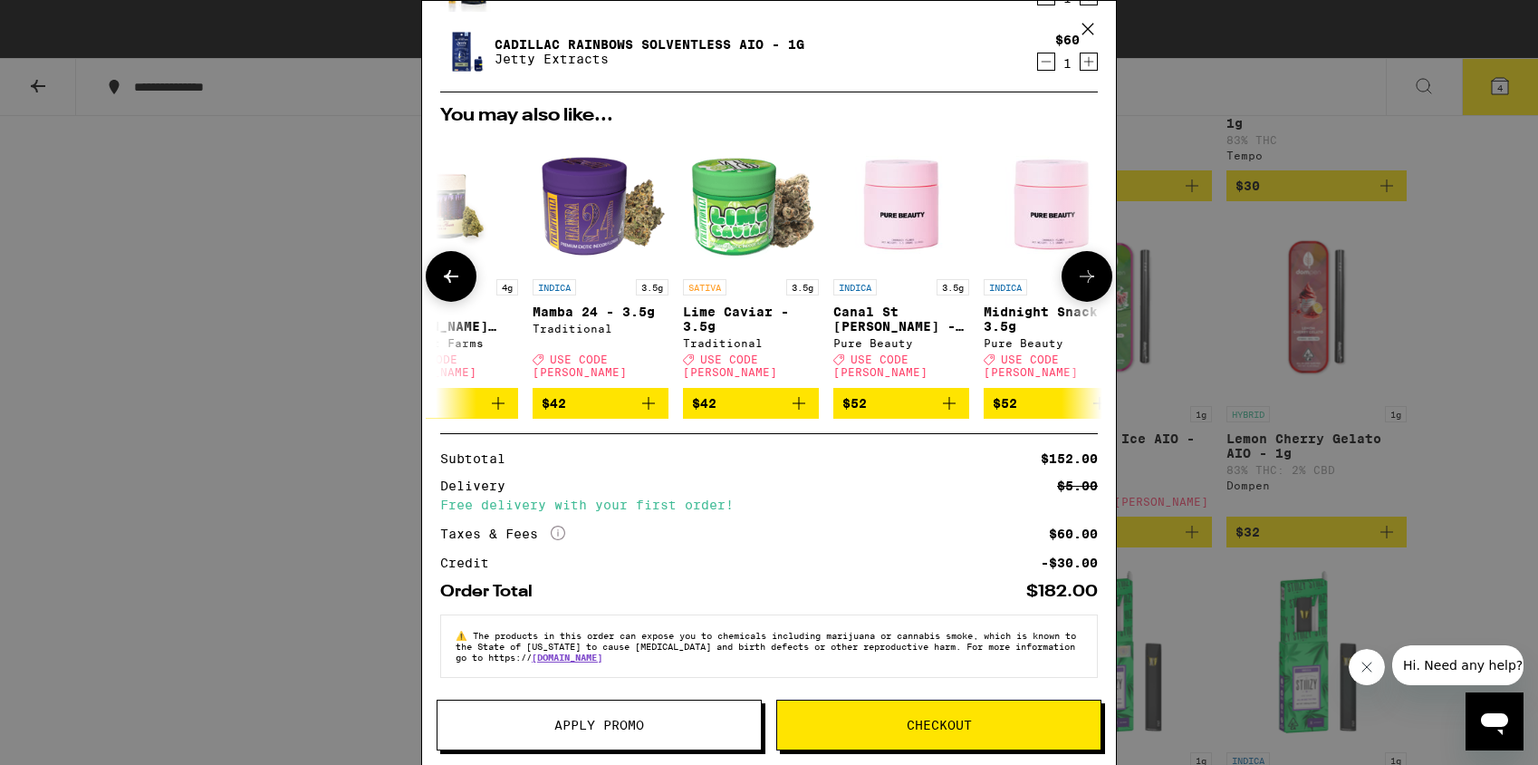
scroll to position [0, 860]
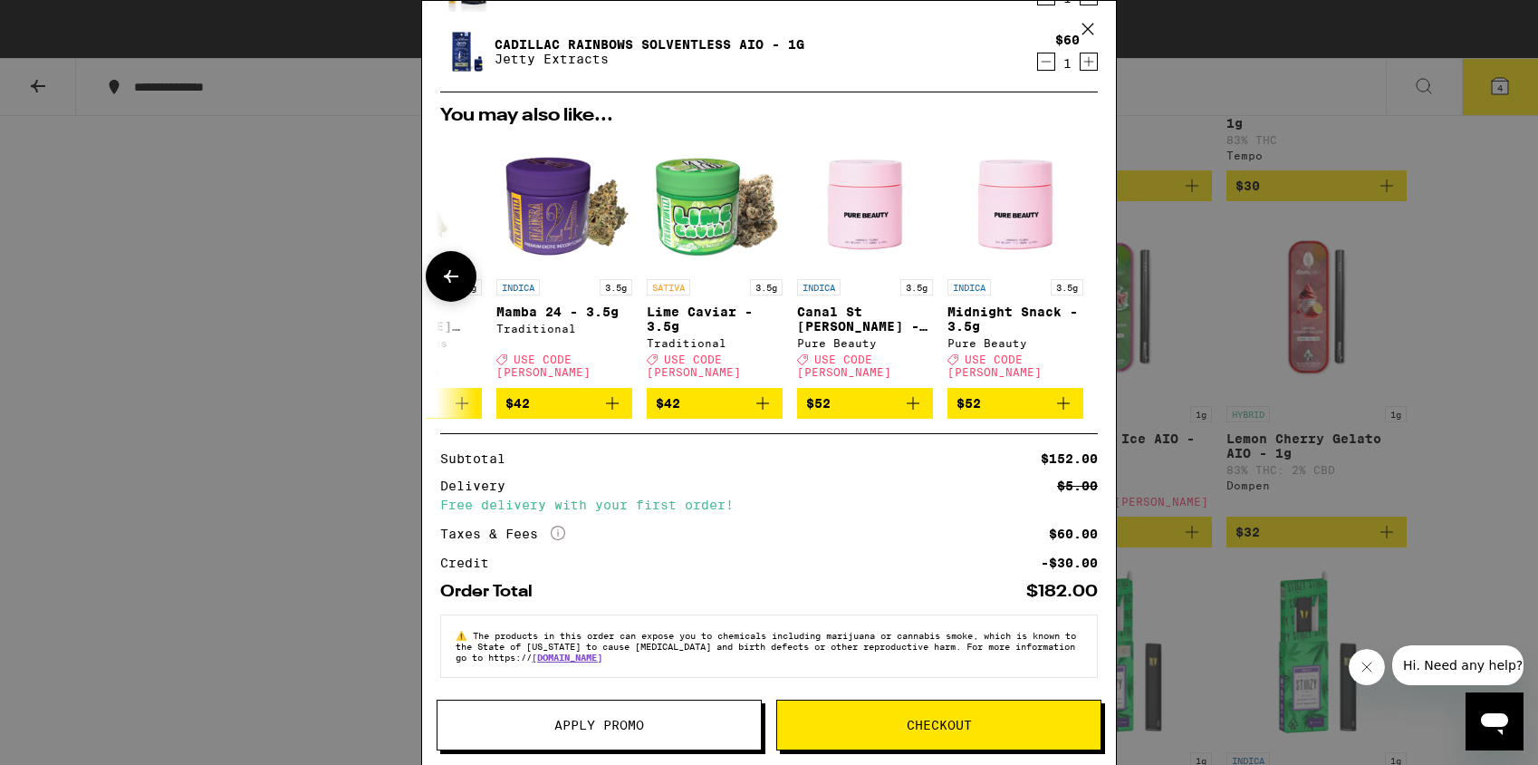
click at [1075, 274] on div at bounding box center [1087, 276] width 51 height 51
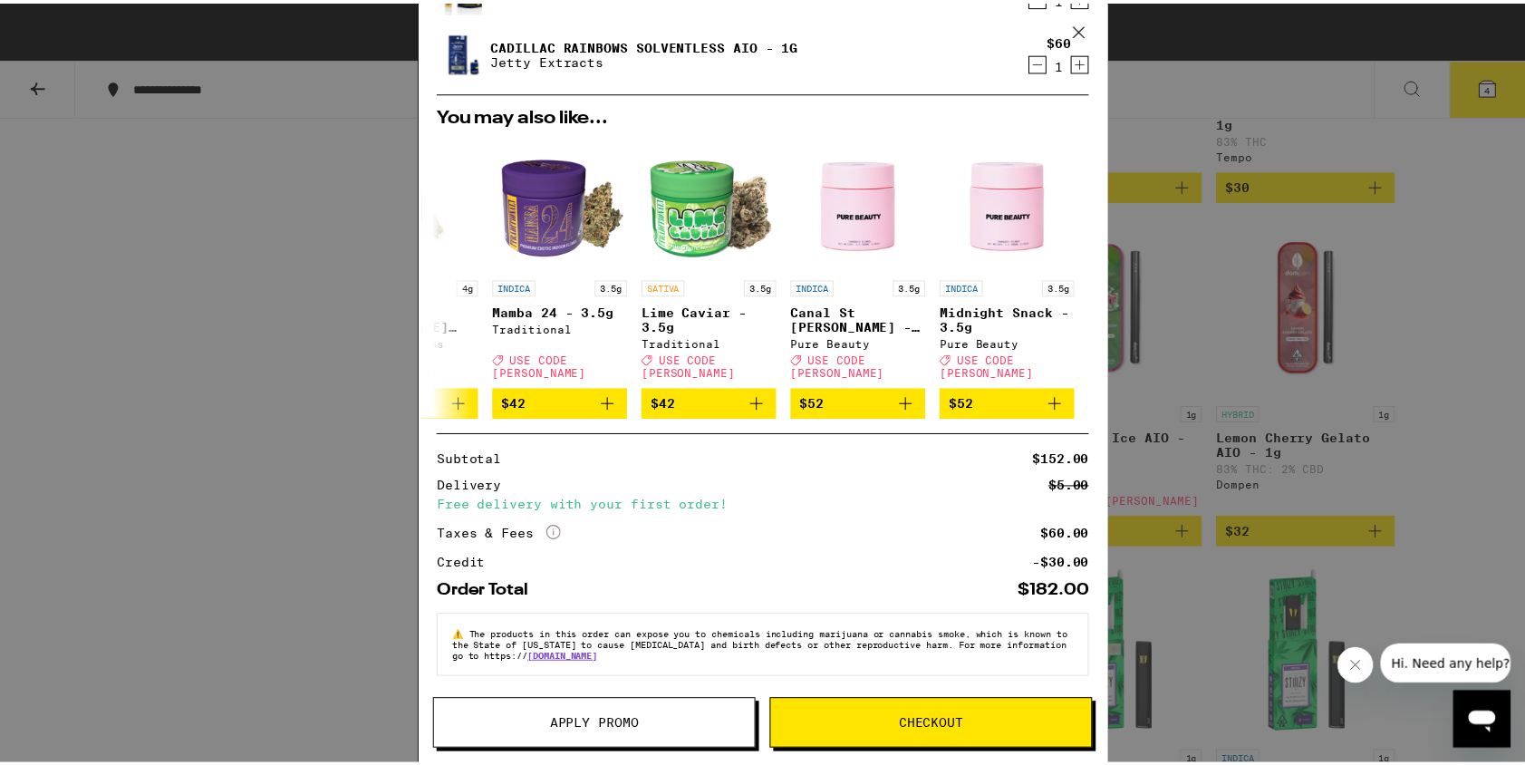
scroll to position [0, 0]
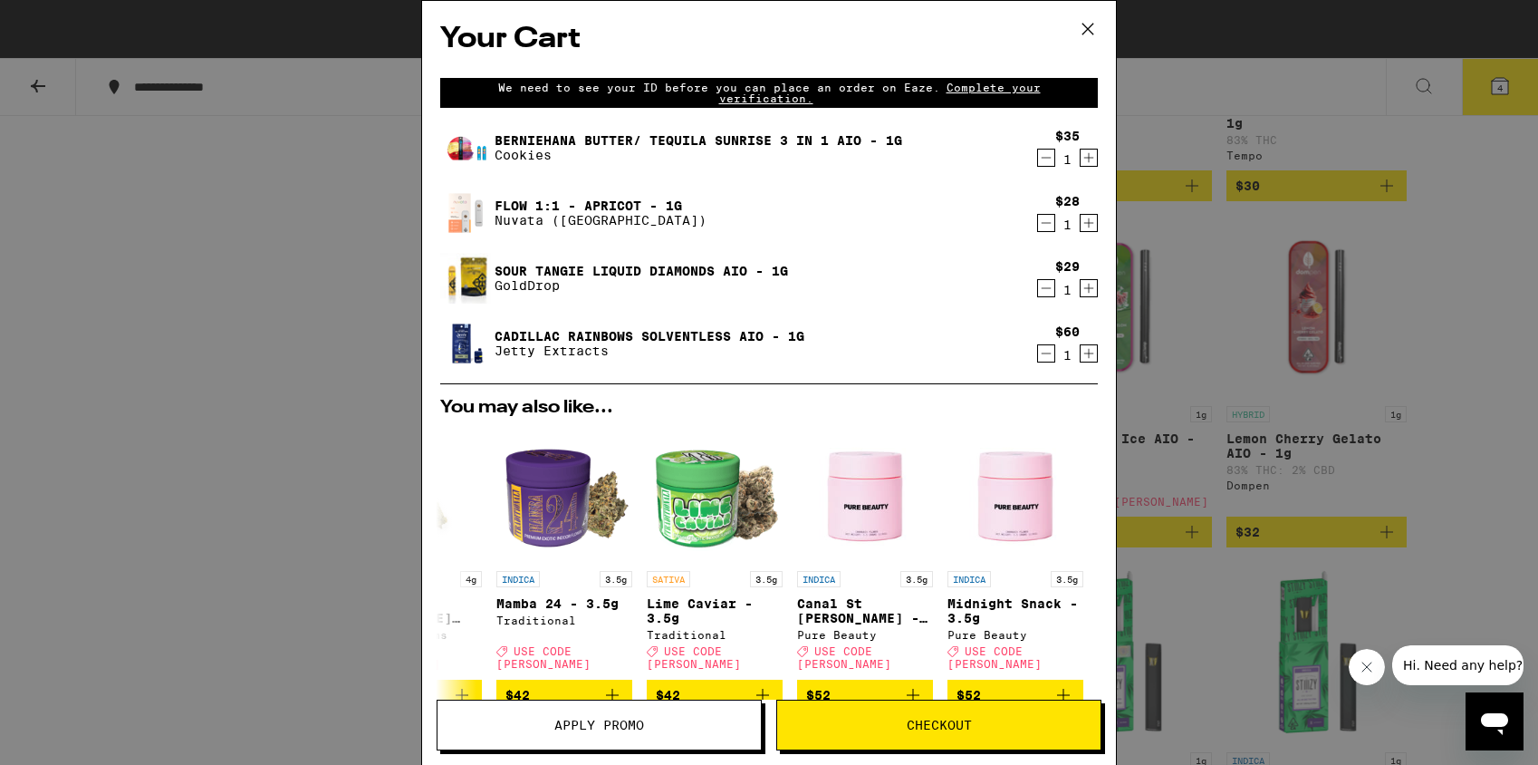
click at [692, 737] on button "Apply Promo" at bounding box center [599, 724] width 325 height 51
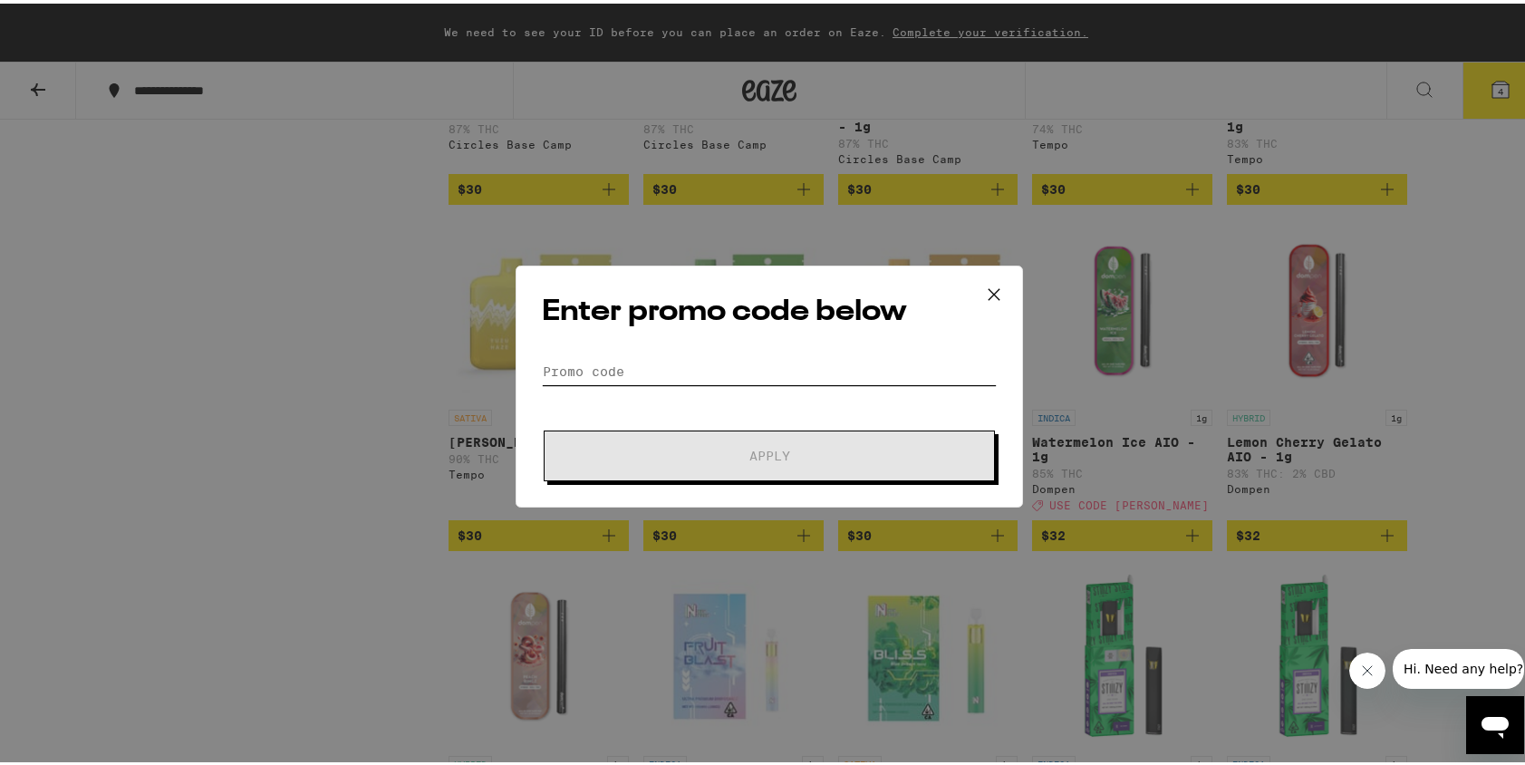
click at [702, 366] on input "Promo Code" at bounding box center [769, 367] width 455 height 27
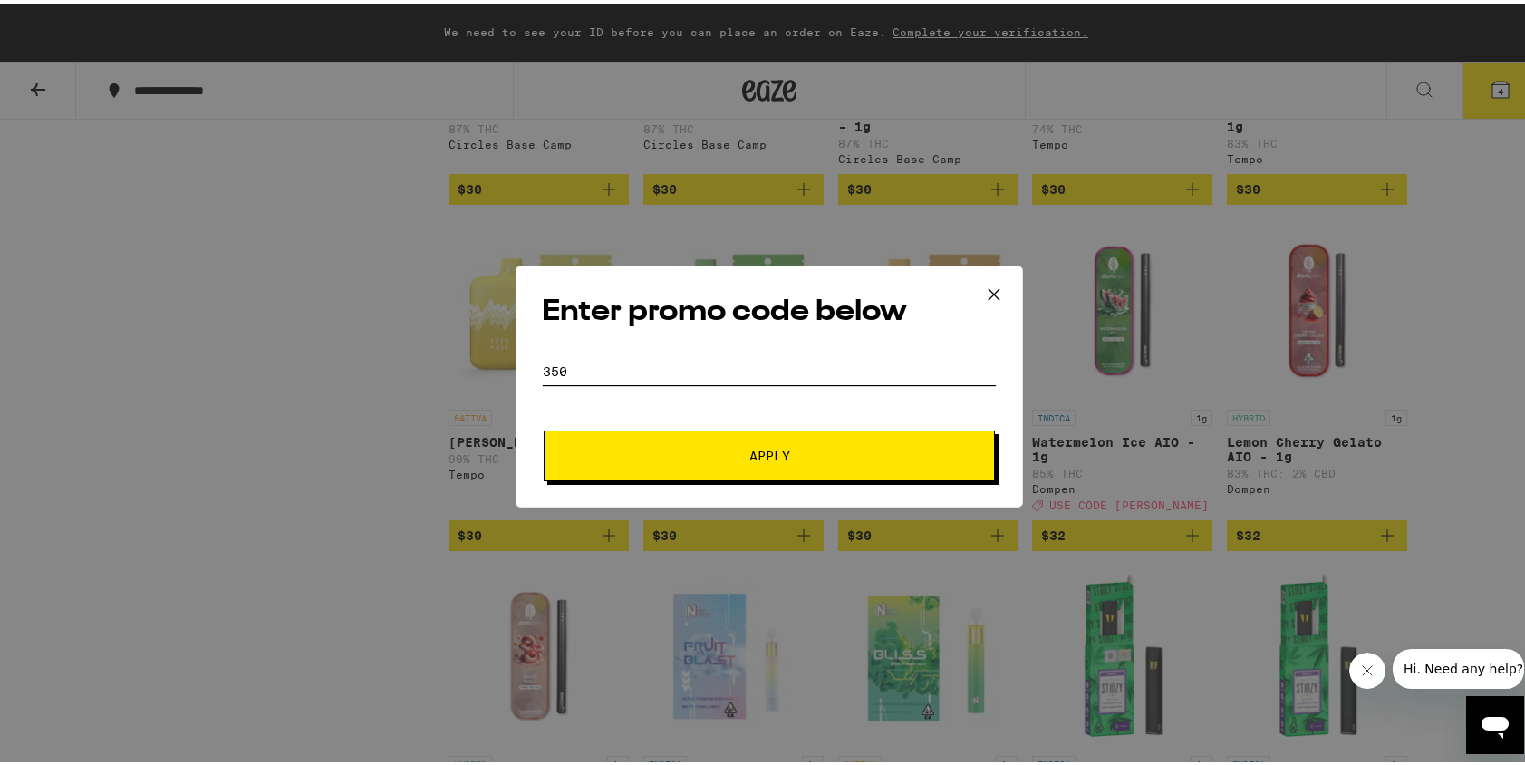
type input "350"
click at [790, 443] on button "Apply" at bounding box center [769, 452] width 451 height 51
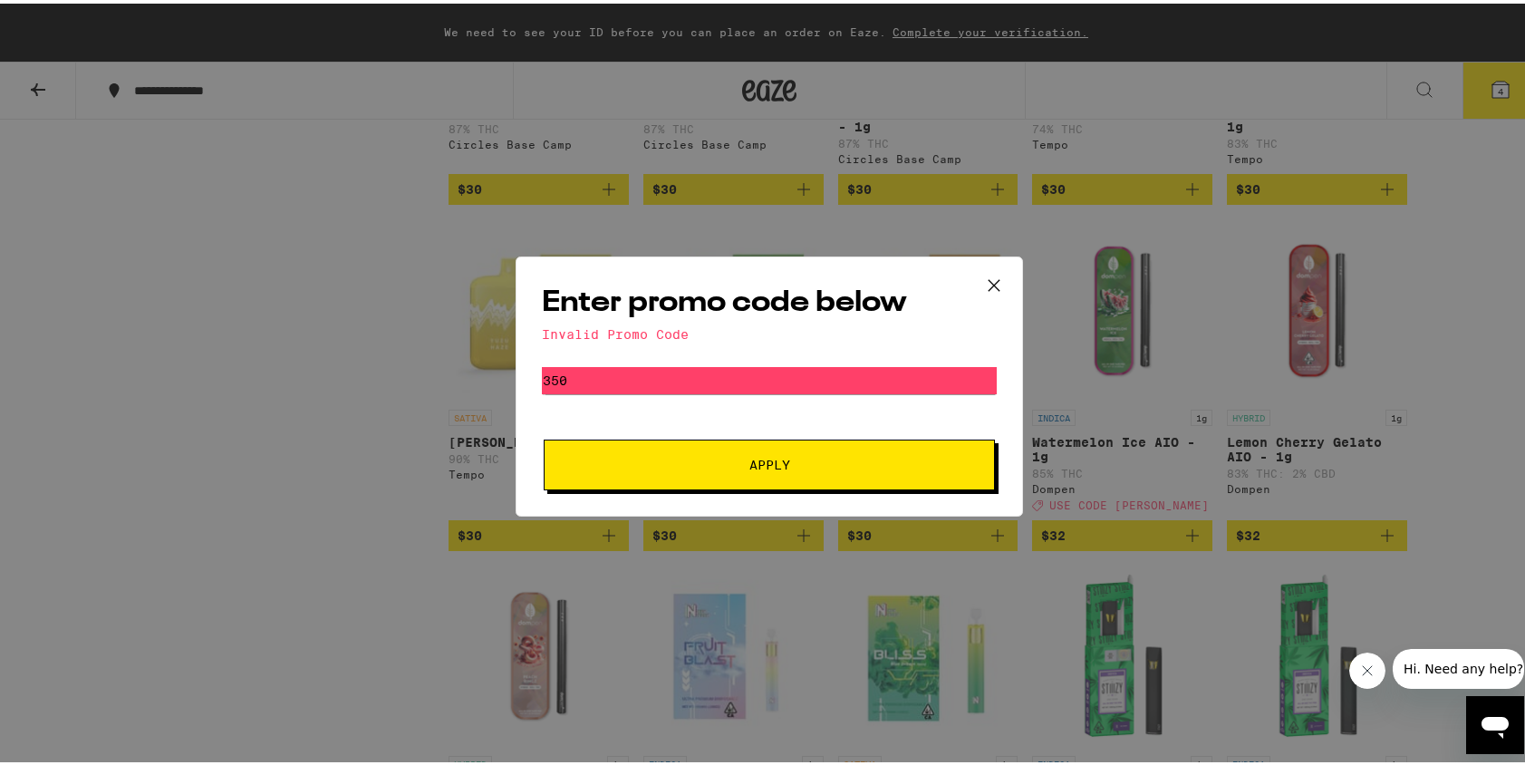
drag, startPoint x: 1001, startPoint y: 278, endPoint x: 991, endPoint y: 277, distance: 10.0
click at [1001, 277] on button at bounding box center [994, 283] width 56 height 58
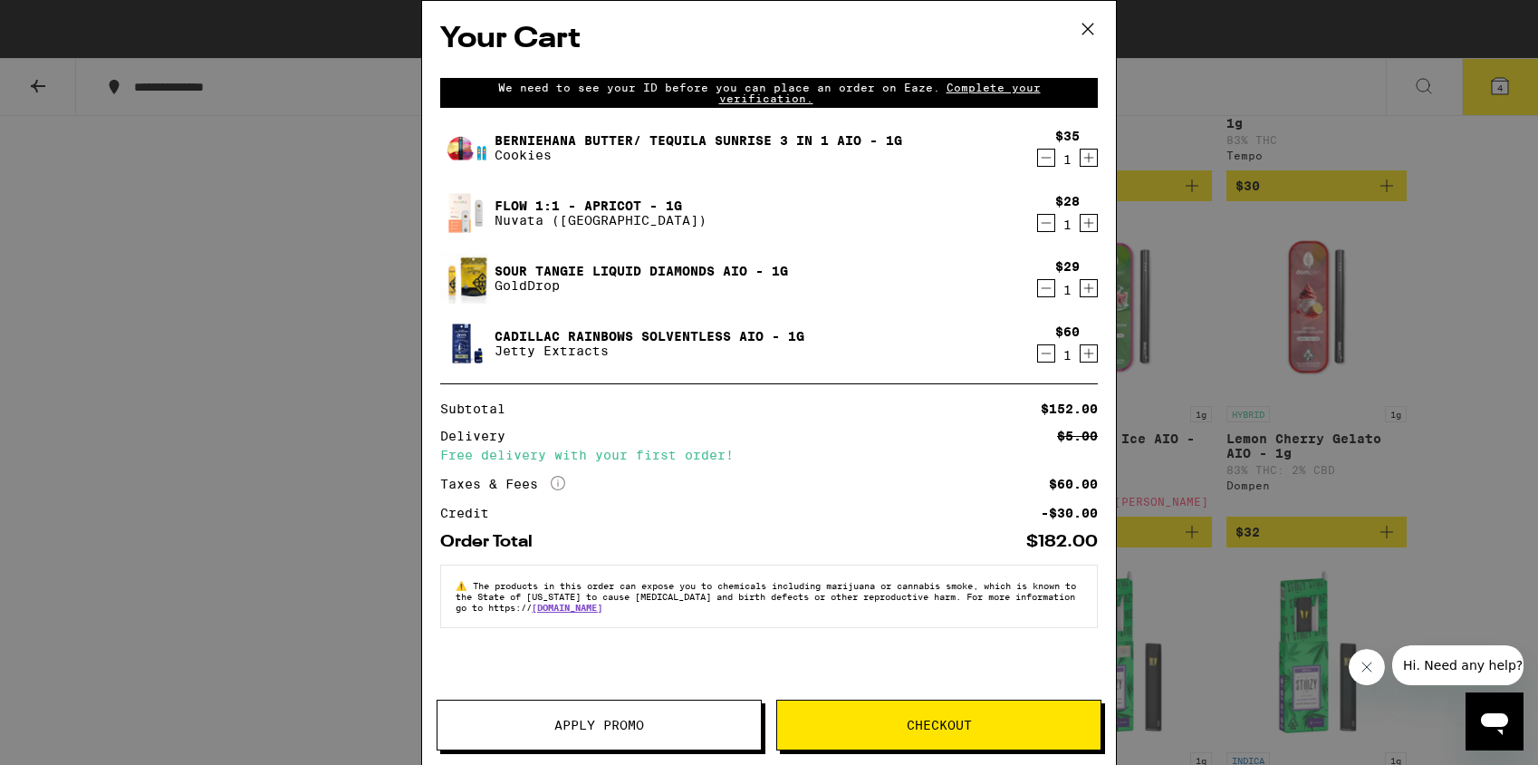
click at [1094, 25] on icon at bounding box center [1088, 28] width 27 height 27
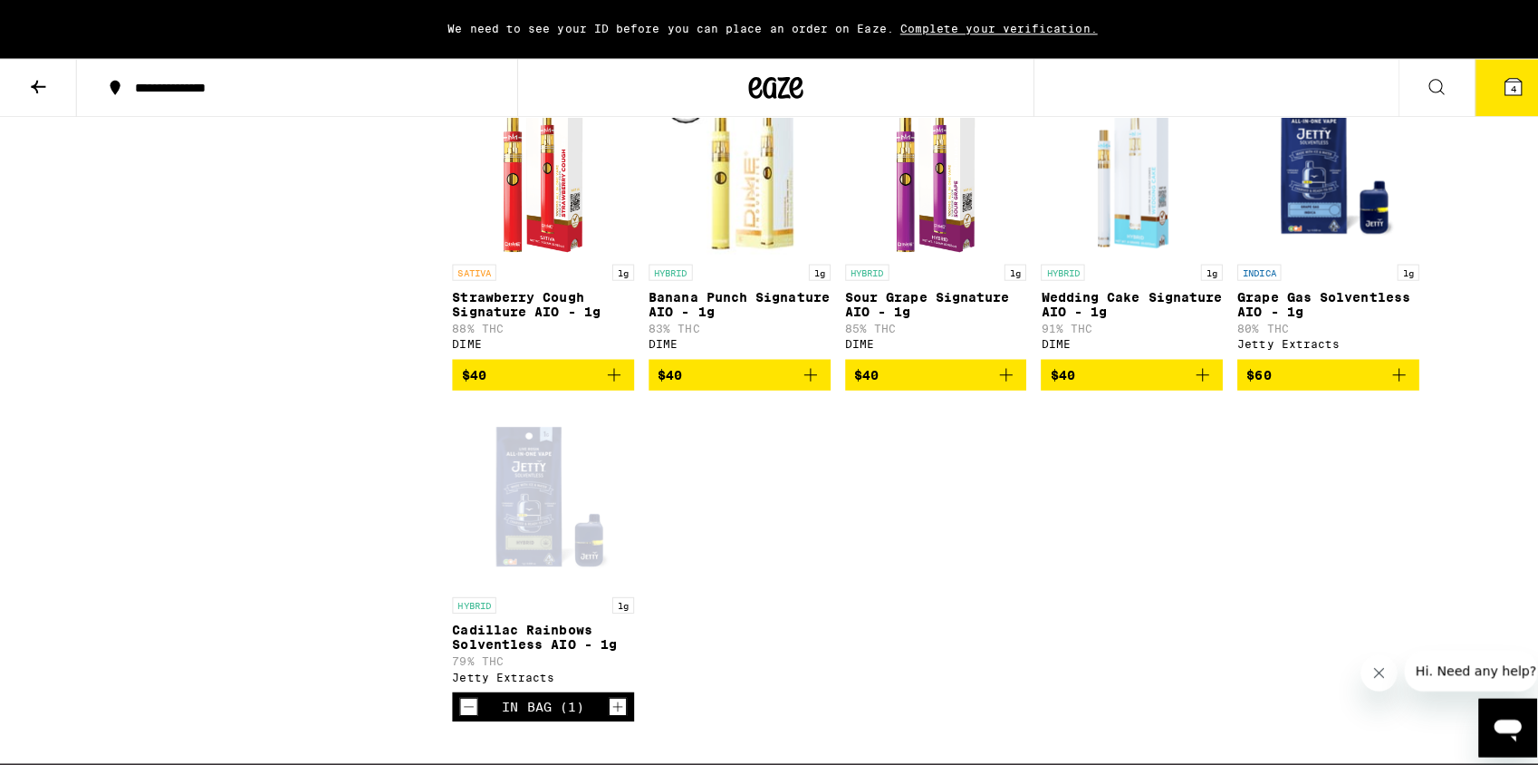
scroll to position [3660, 0]
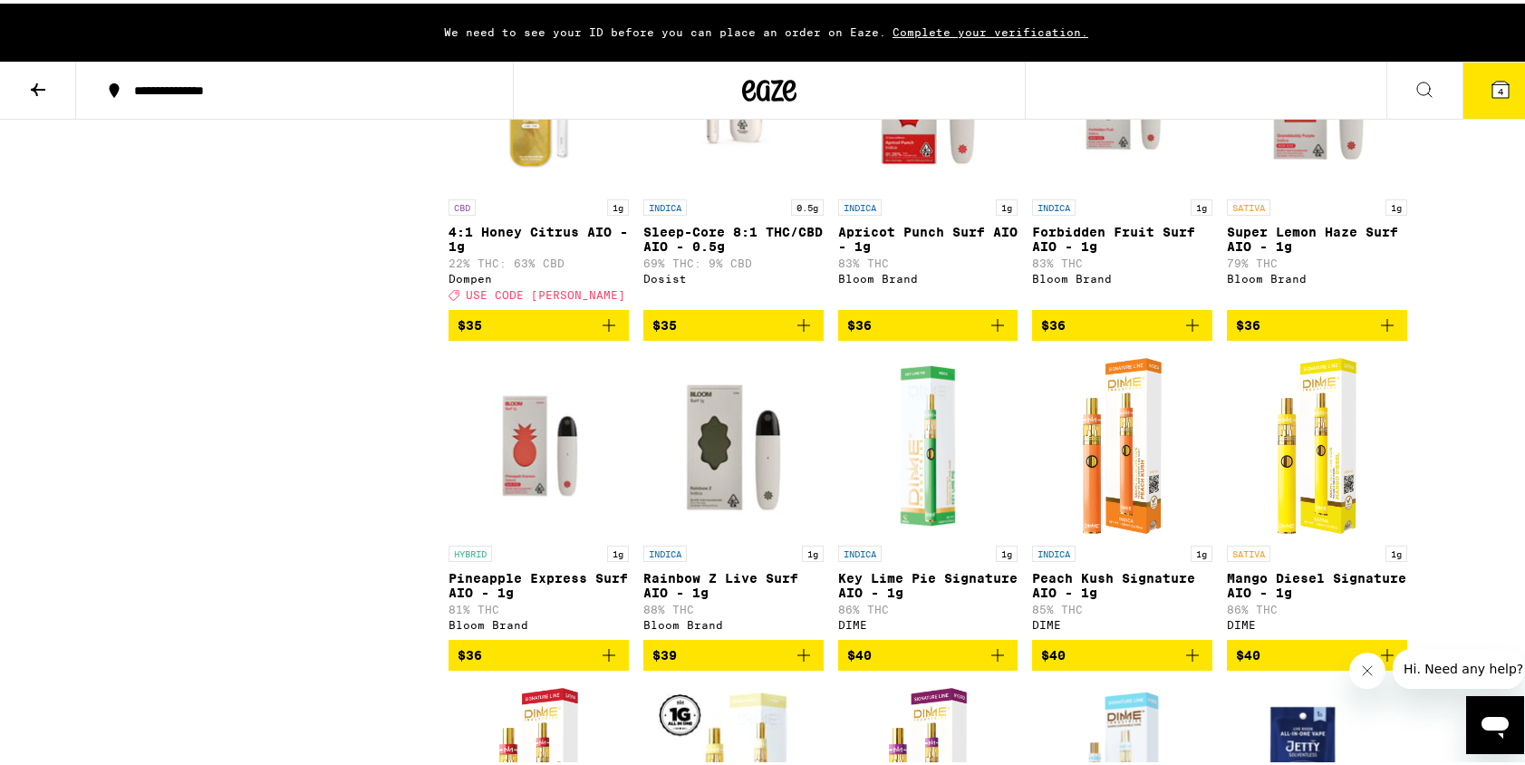
click at [1488, 97] on button "4" at bounding box center [1500, 87] width 76 height 56
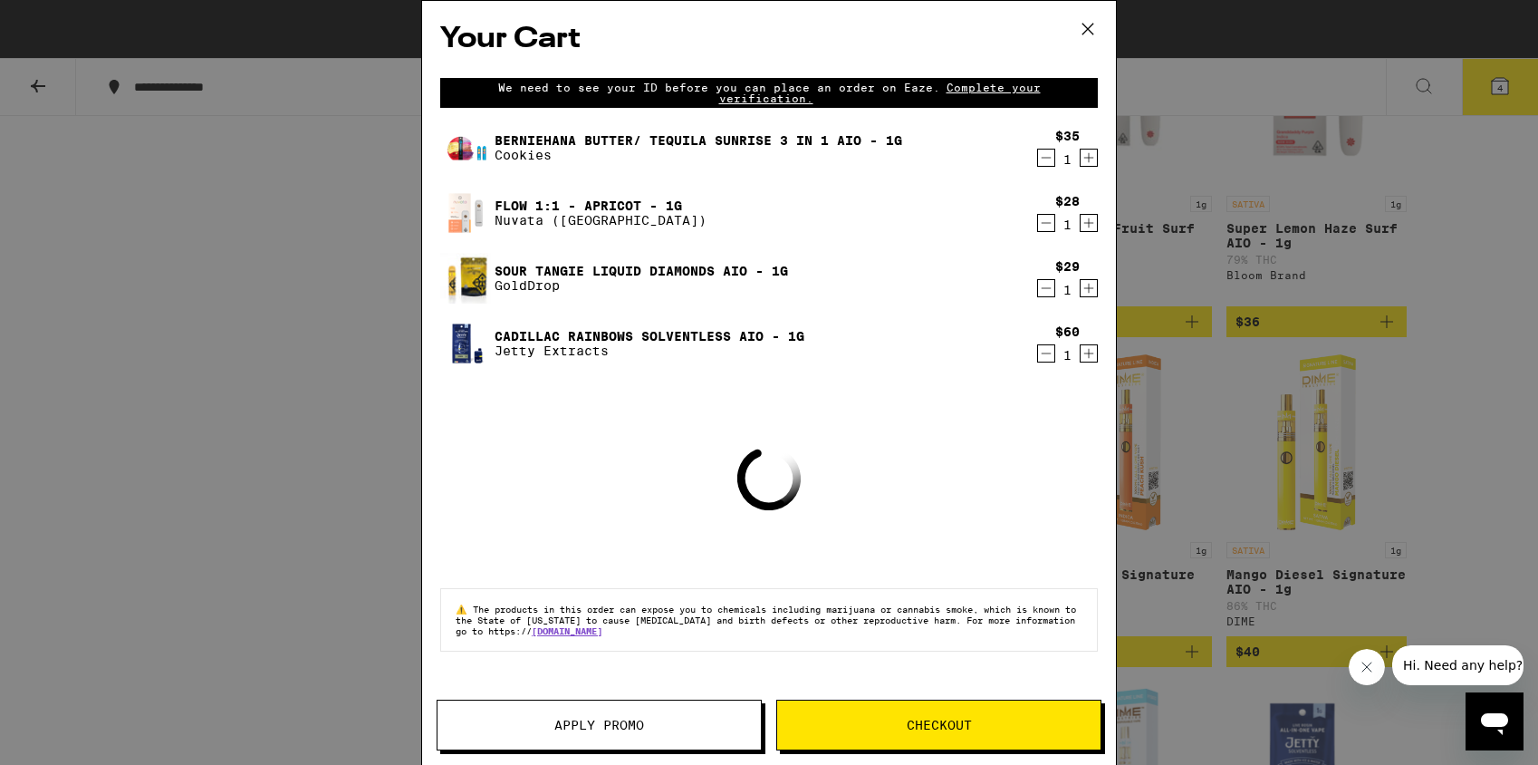
click at [651, 726] on span "Apply Promo" at bounding box center [599, 724] width 323 height 13
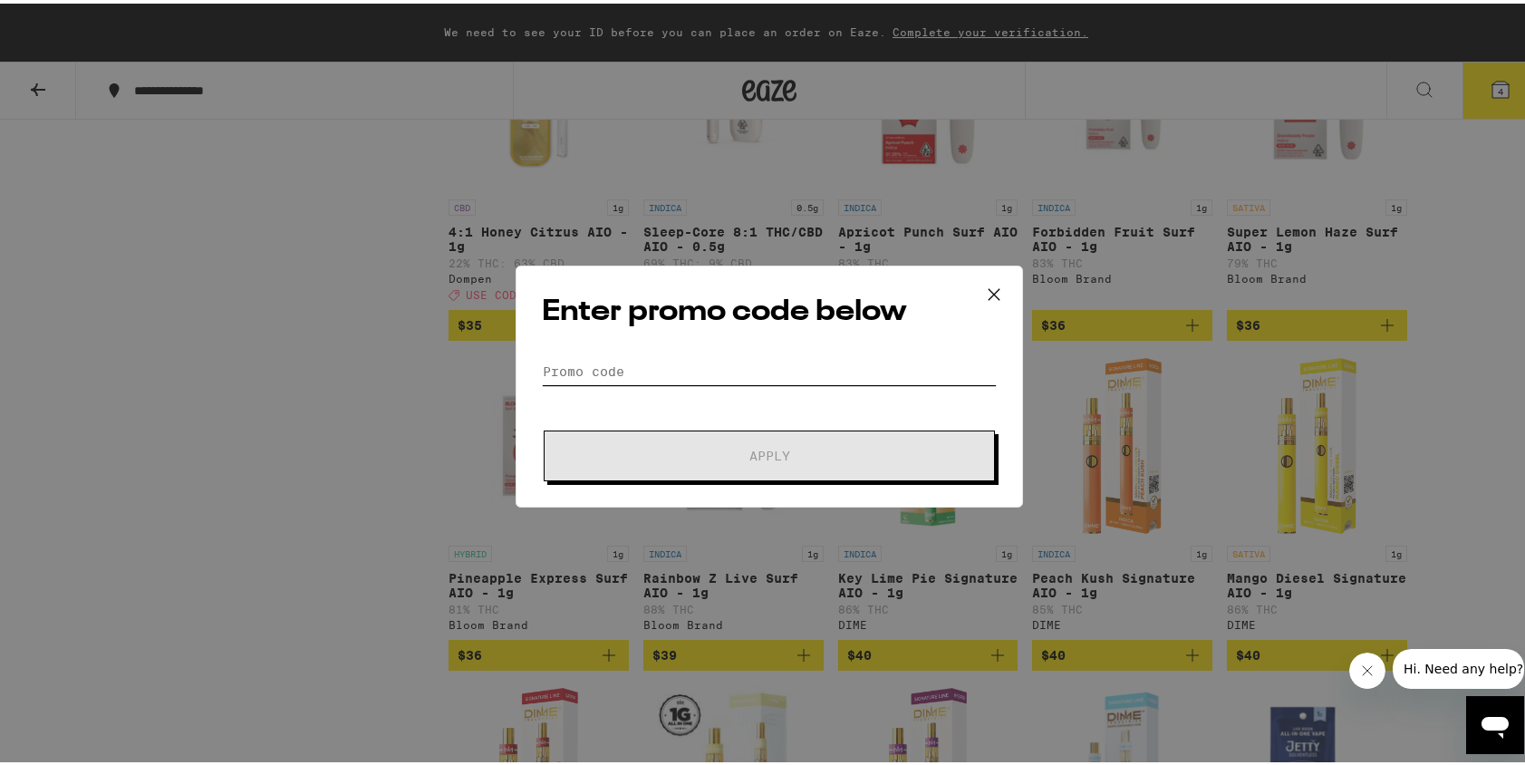
click at [600, 368] on input "Promo Code" at bounding box center [769, 367] width 455 height 27
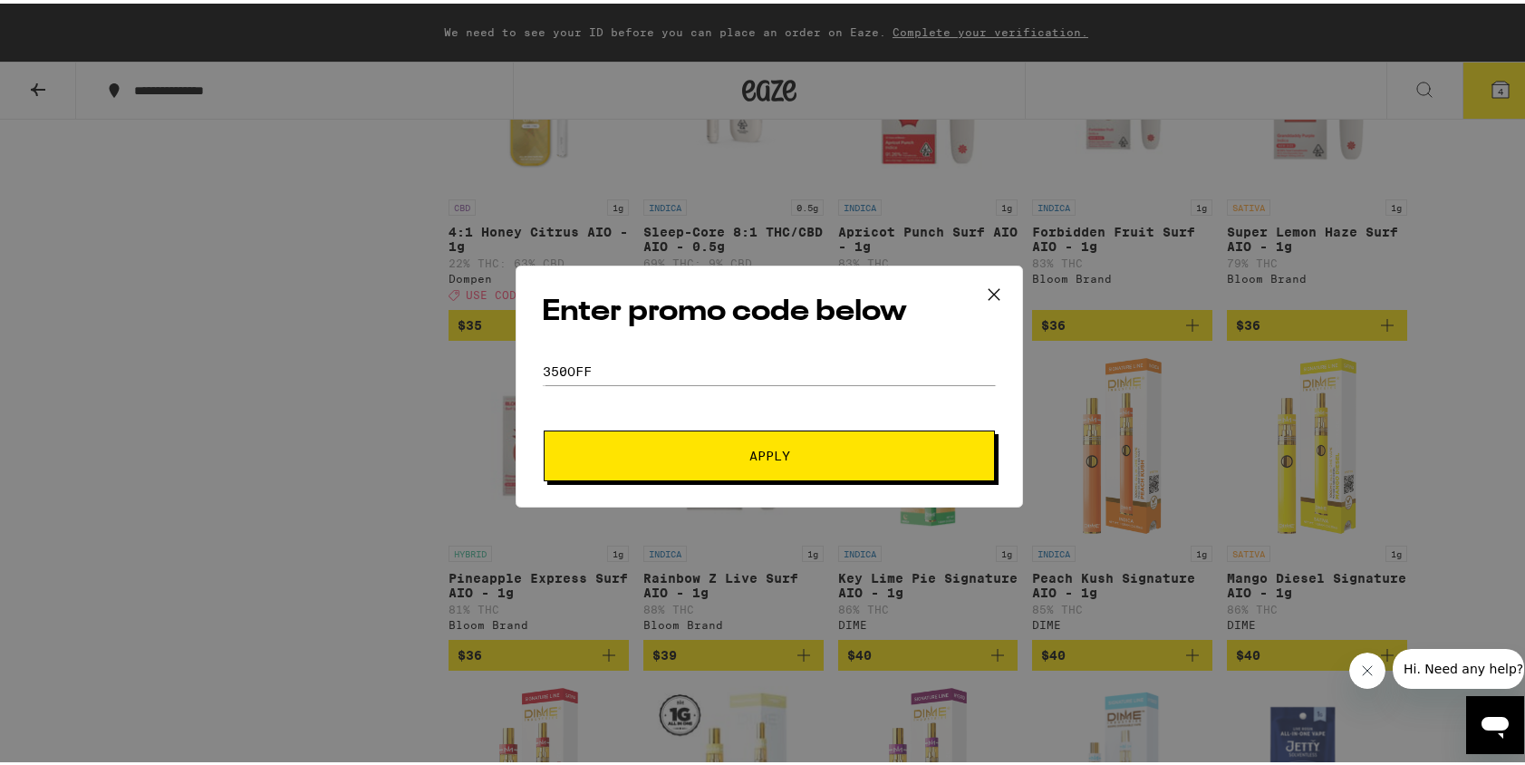
click at [725, 449] on span "Apply" at bounding box center [769, 452] width 326 height 13
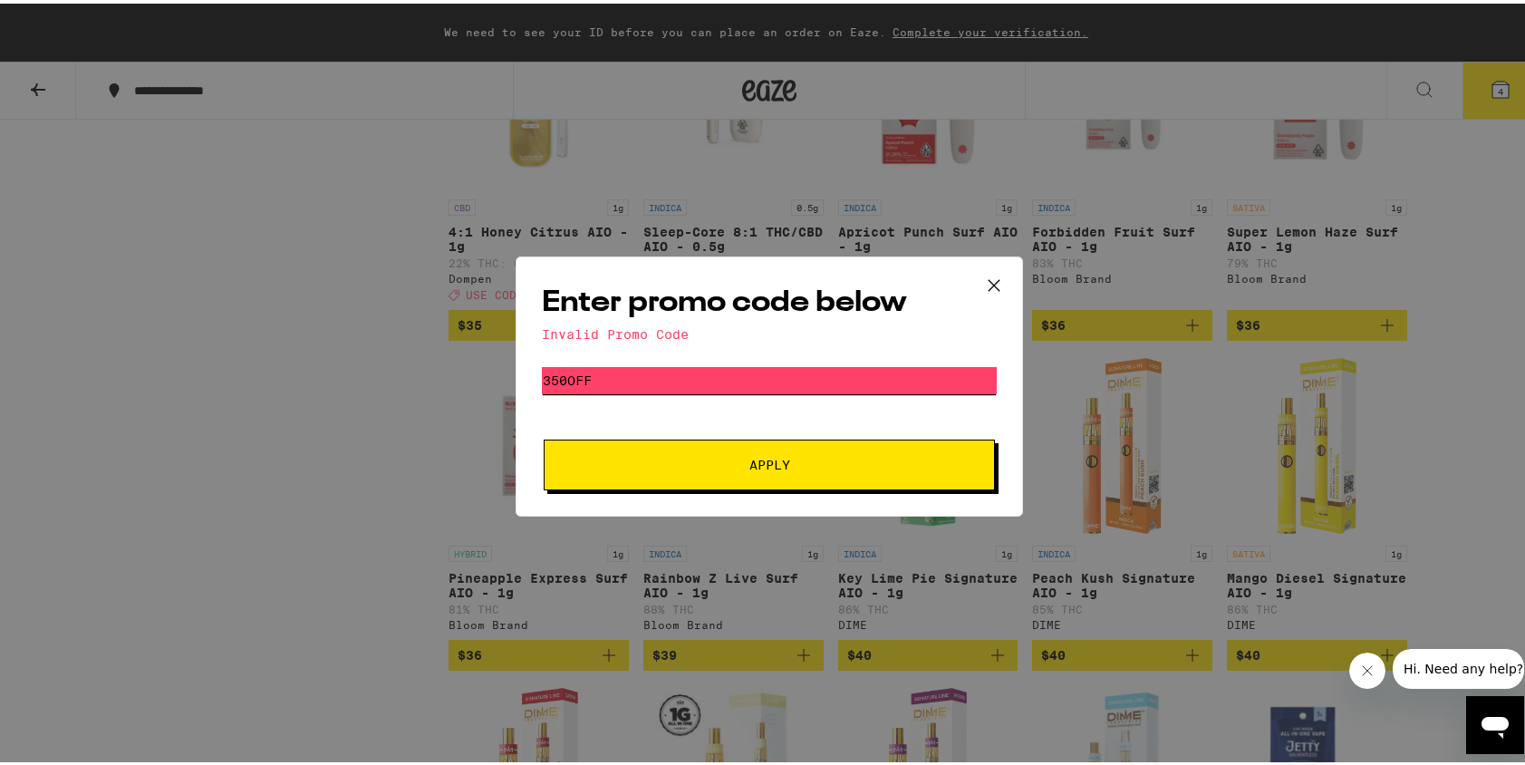
click at [612, 375] on input "350off" at bounding box center [769, 376] width 455 height 27
click at [571, 380] on input "350off" at bounding box center [769, 376] width 455 height 27
click at [702, 464] on span "Apply" at bounding box center [769, 461] width 326 height 13
click at [556, 378] on input "350ff" at bounding box center [769, 376] width 455 height 27
click at [777, 468] on span "Apply" at bounding box center [769, 461] width 41 height 13
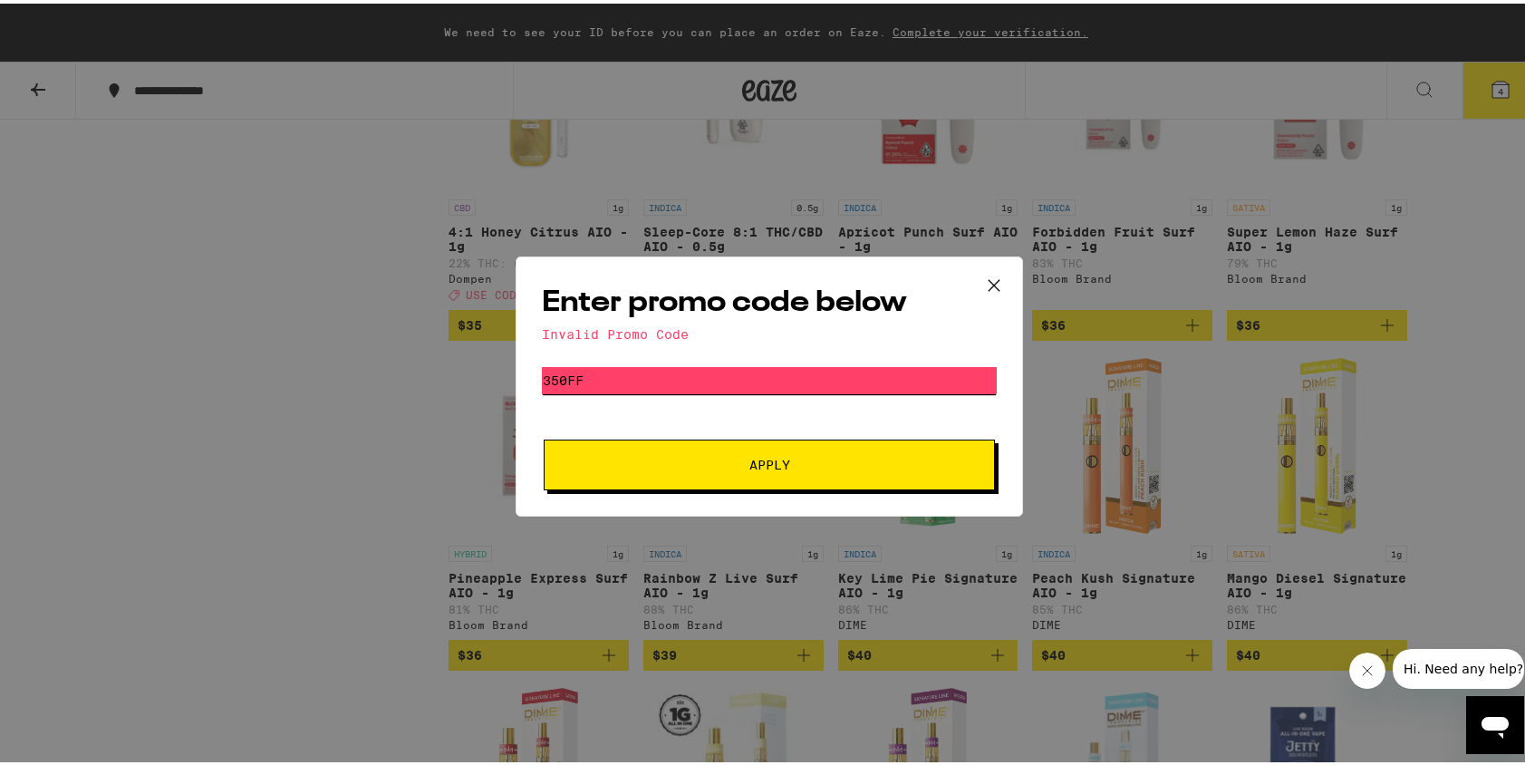
click at [556, 372] on input "350ff" at bounding box center [769, 376] width 455 height 27
type input "35off"
click at [674, 458] on span "Apply" at bounding box center [769, 461] width 326 height 13
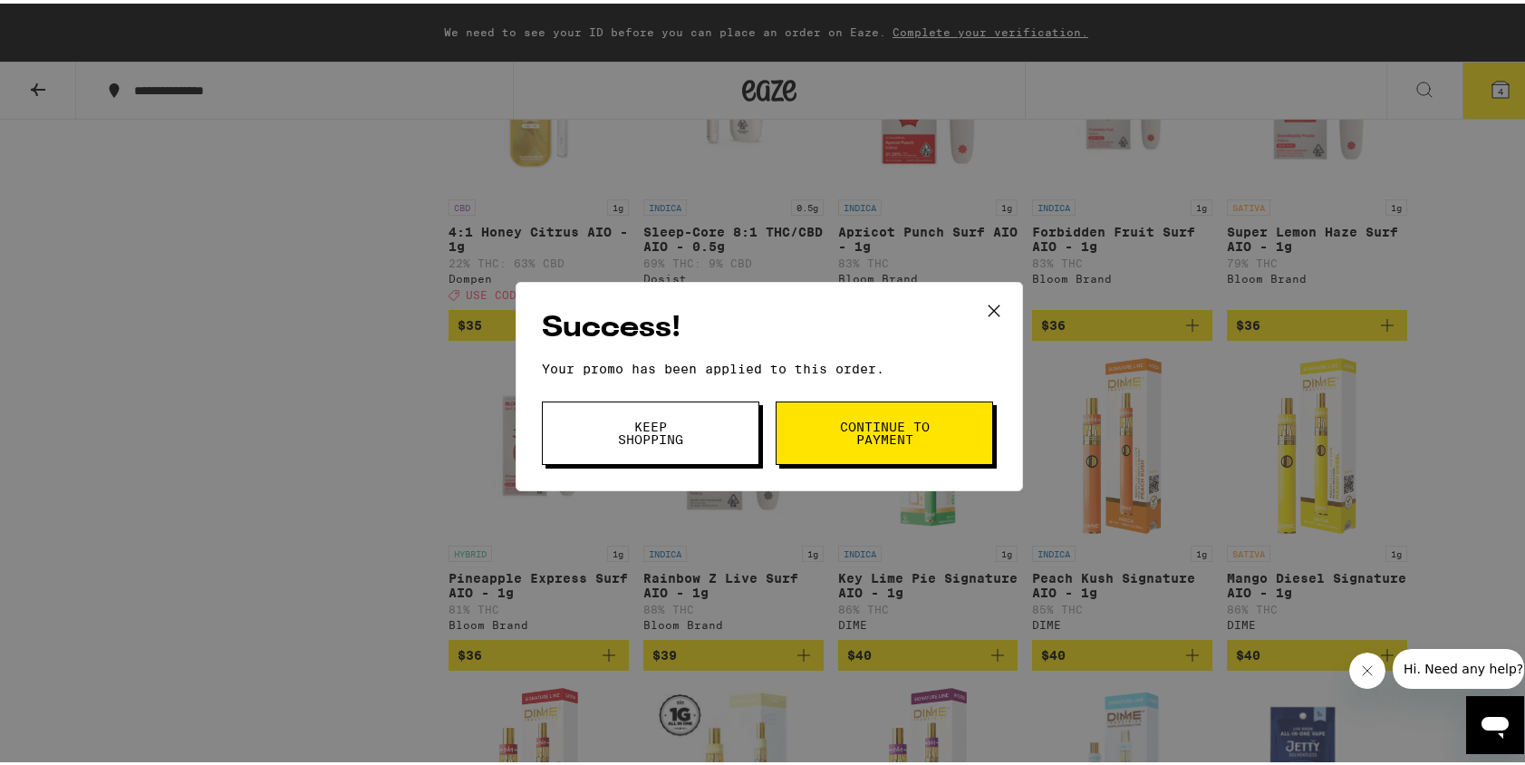
click at [712, 425] on button "Keep Shopping" at bounding box center [650, 429] width 217 height 63
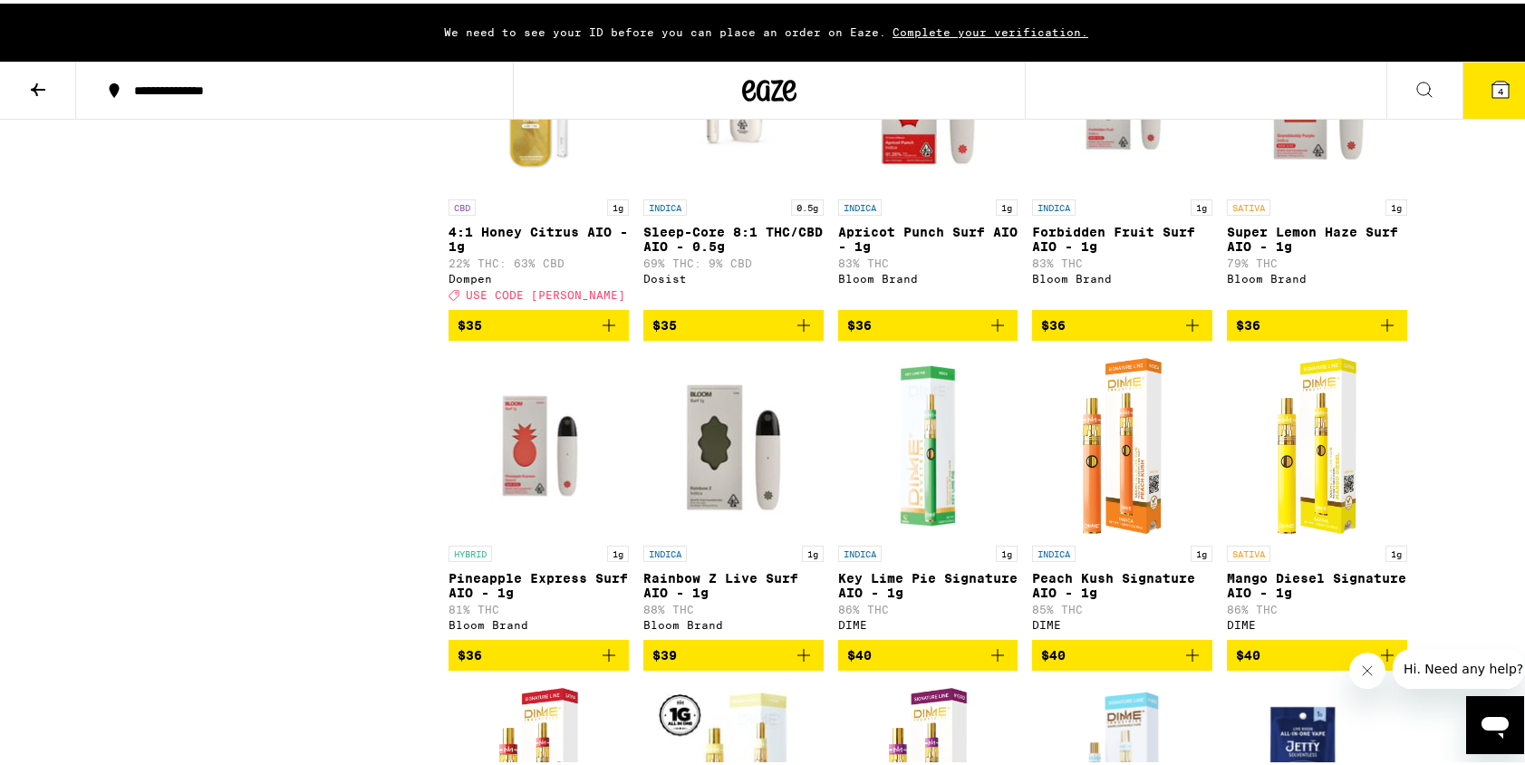
click at [1492, 78] on icon at bounding box center [1500, 86] width 16 height 16
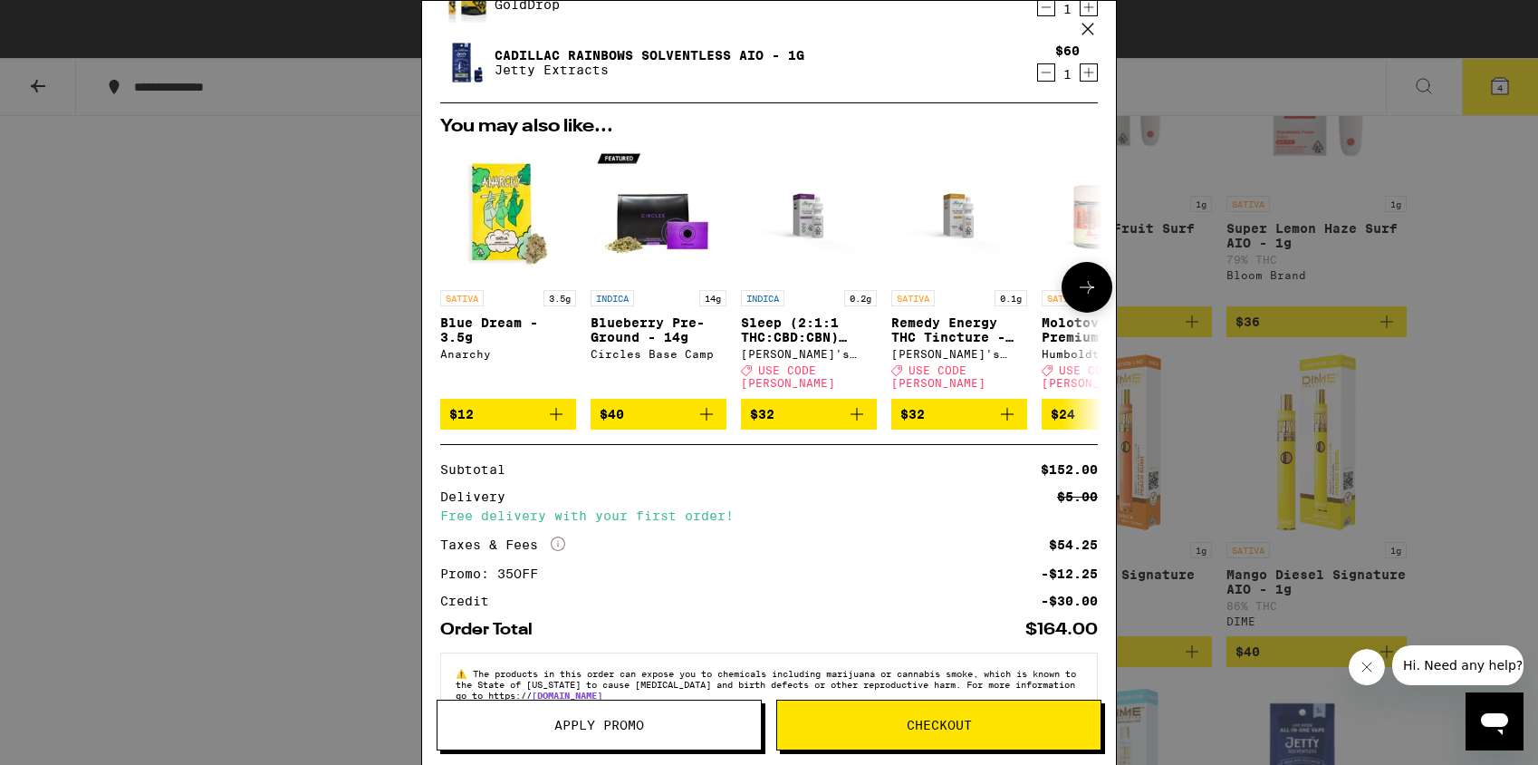
scroll to position [322, 0]
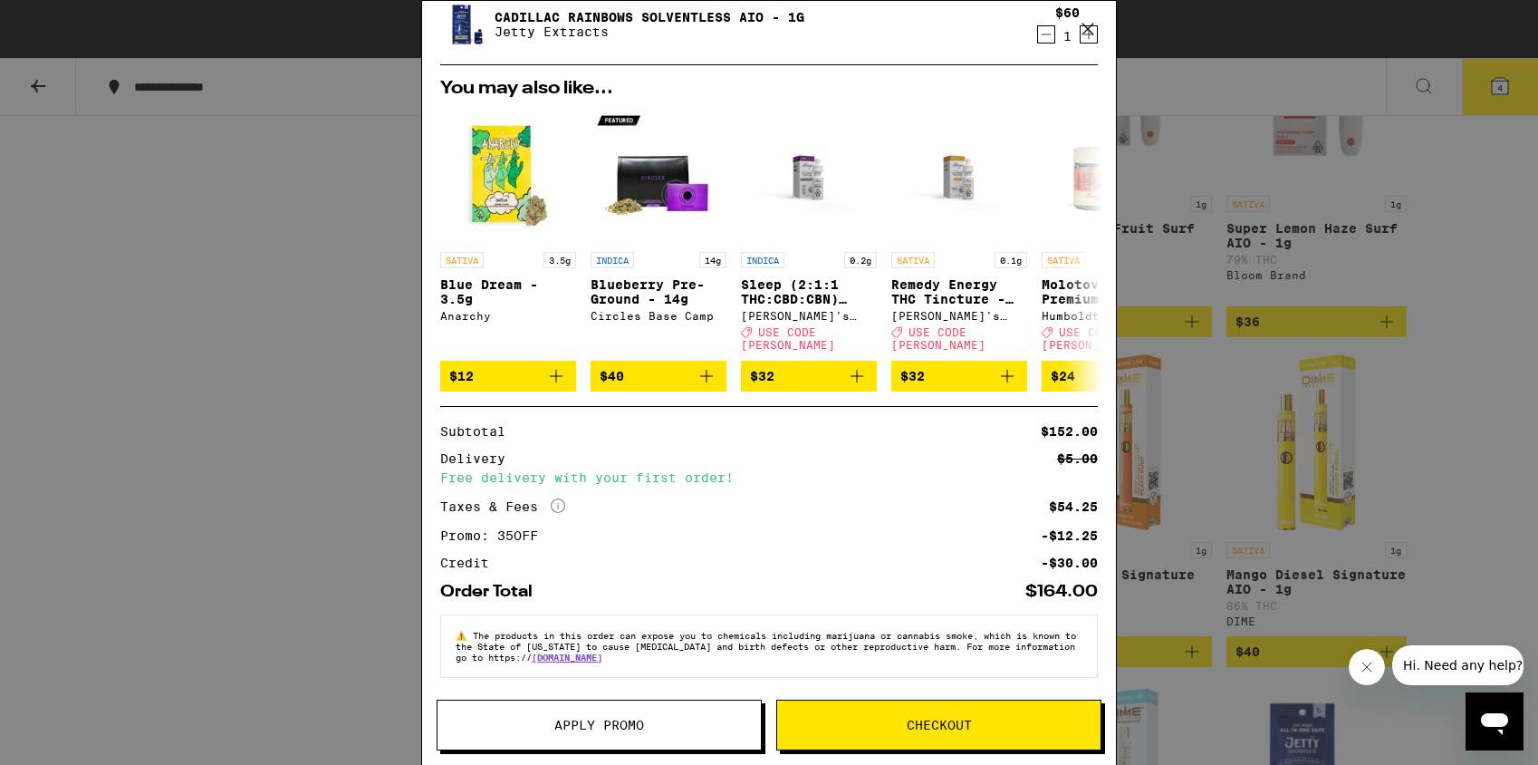
click at [556, 498] on icon "More Info" at bounding box center [558, 505] width 14 height 14
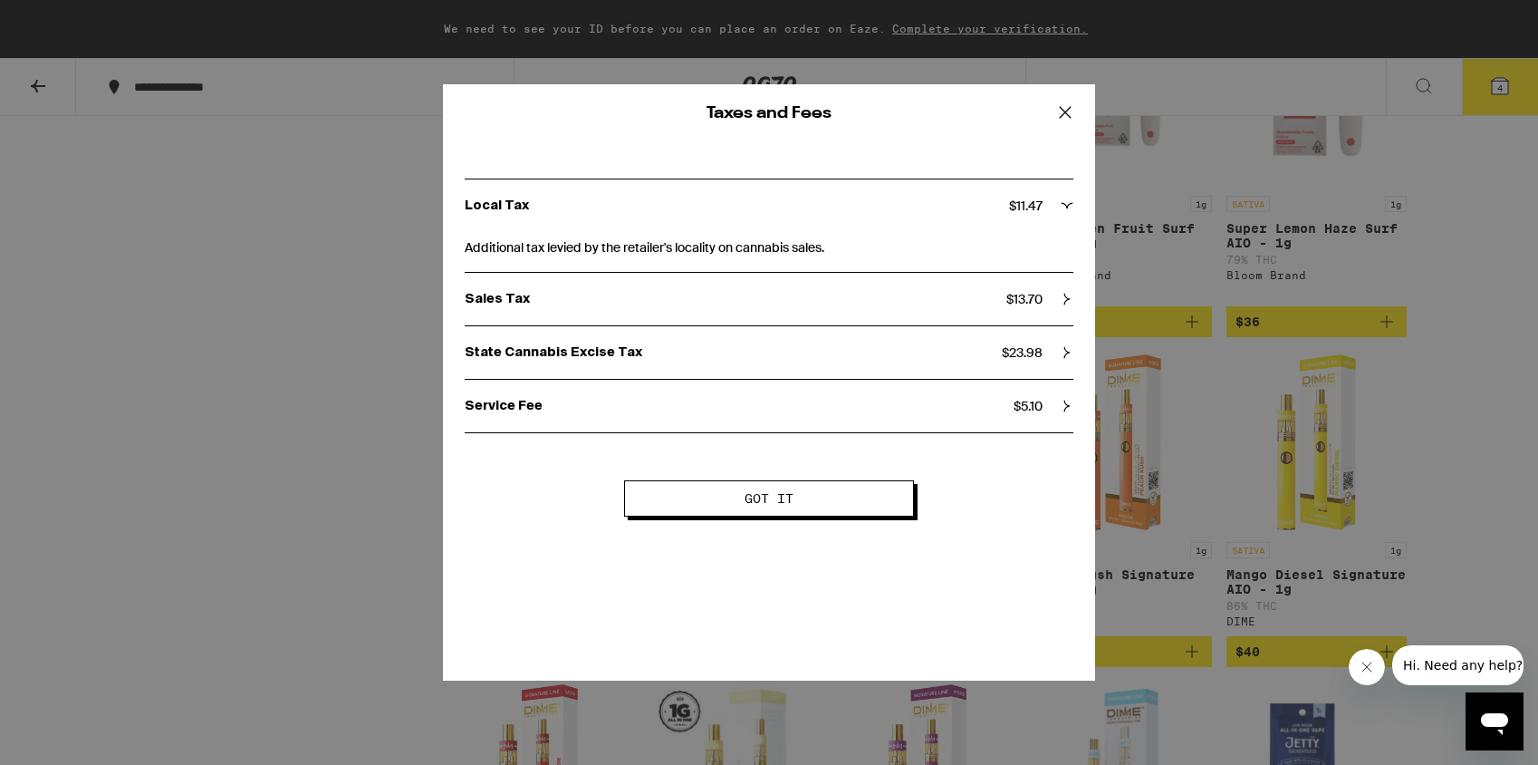
click at [1051, 410] on div "Service Fee $ 5.10" at bounding box center [769, 406] width 609 height 16
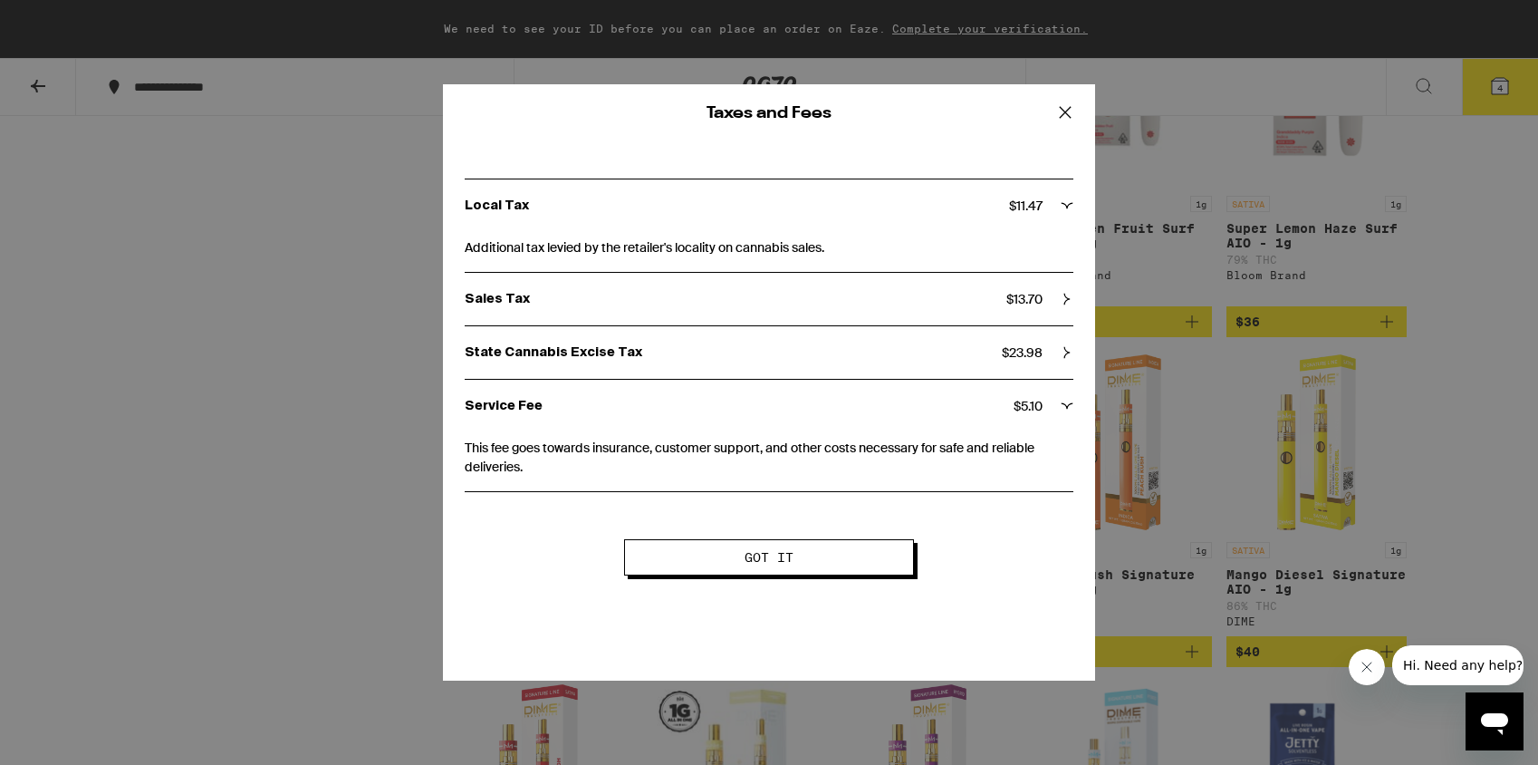
click at [865, 546] on button "Got it" at bounding box center [769, 557] width 290 height 36
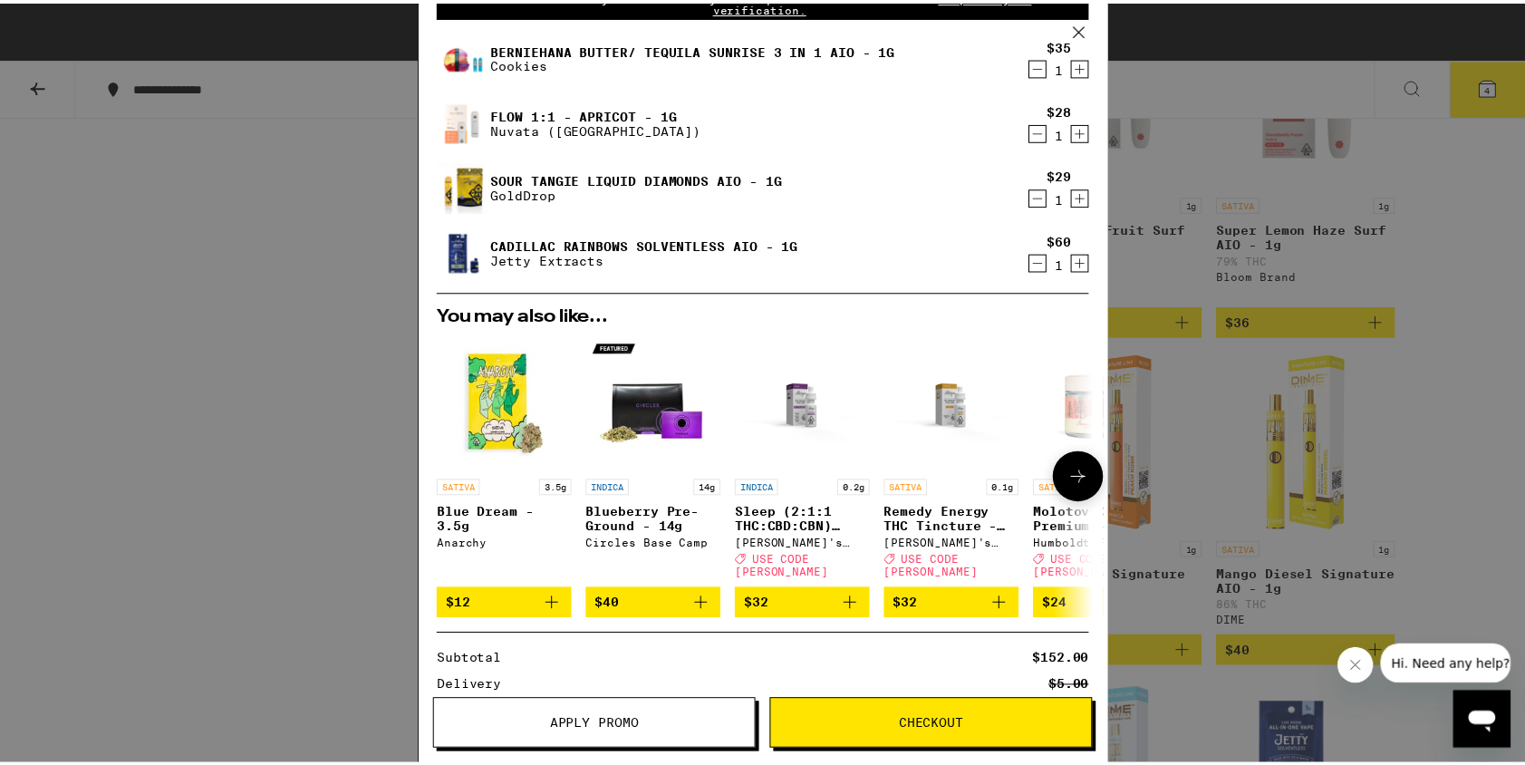
scroll to position [122, 0]
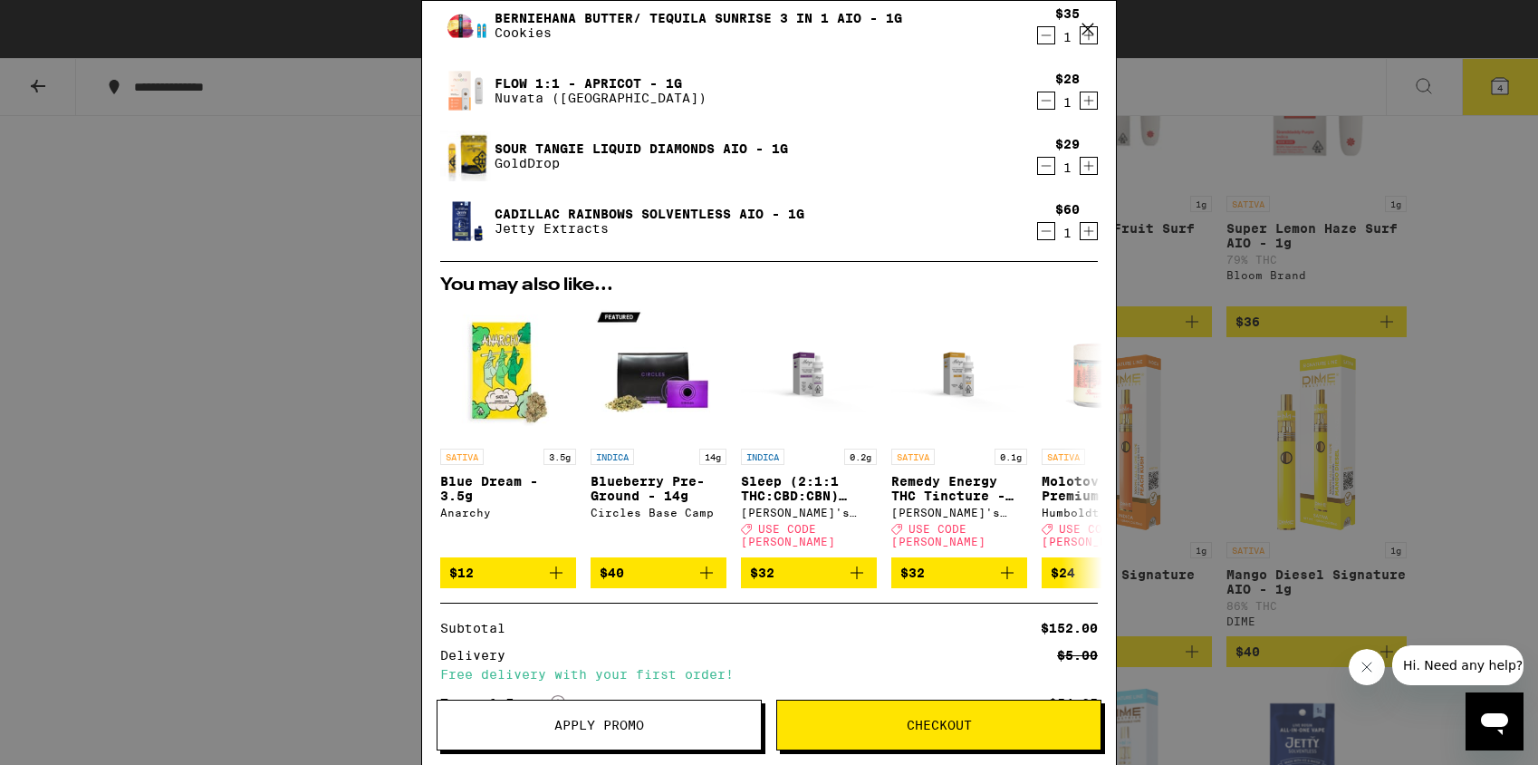
click at [1091, 24] on icon at bounding box center [1088, 29] width 11 height 11
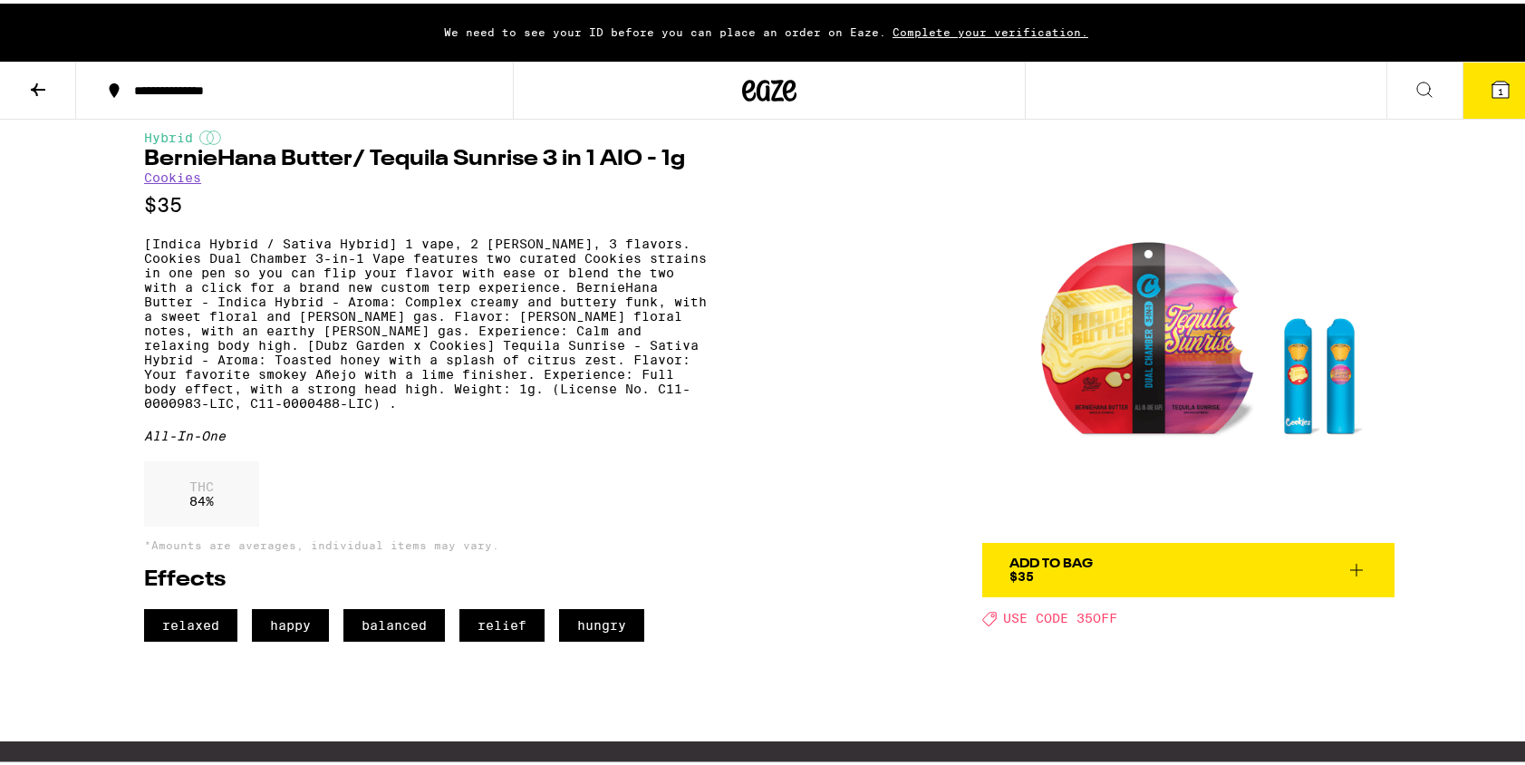
scroll to position [19, 0]
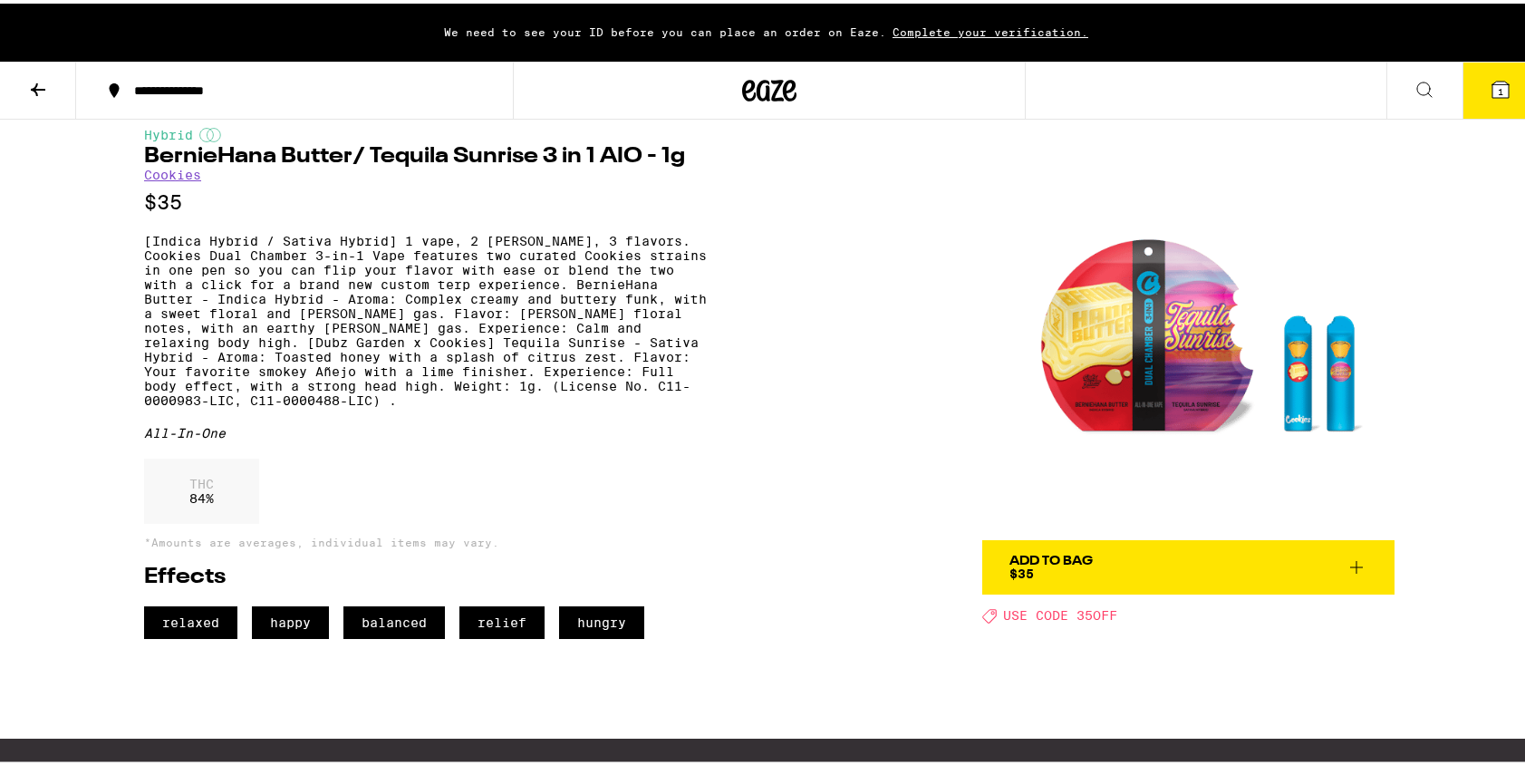
click at [1091, 568] on span "Add To Bag $35" at bounding box center [1188, 563] width 358 height 25
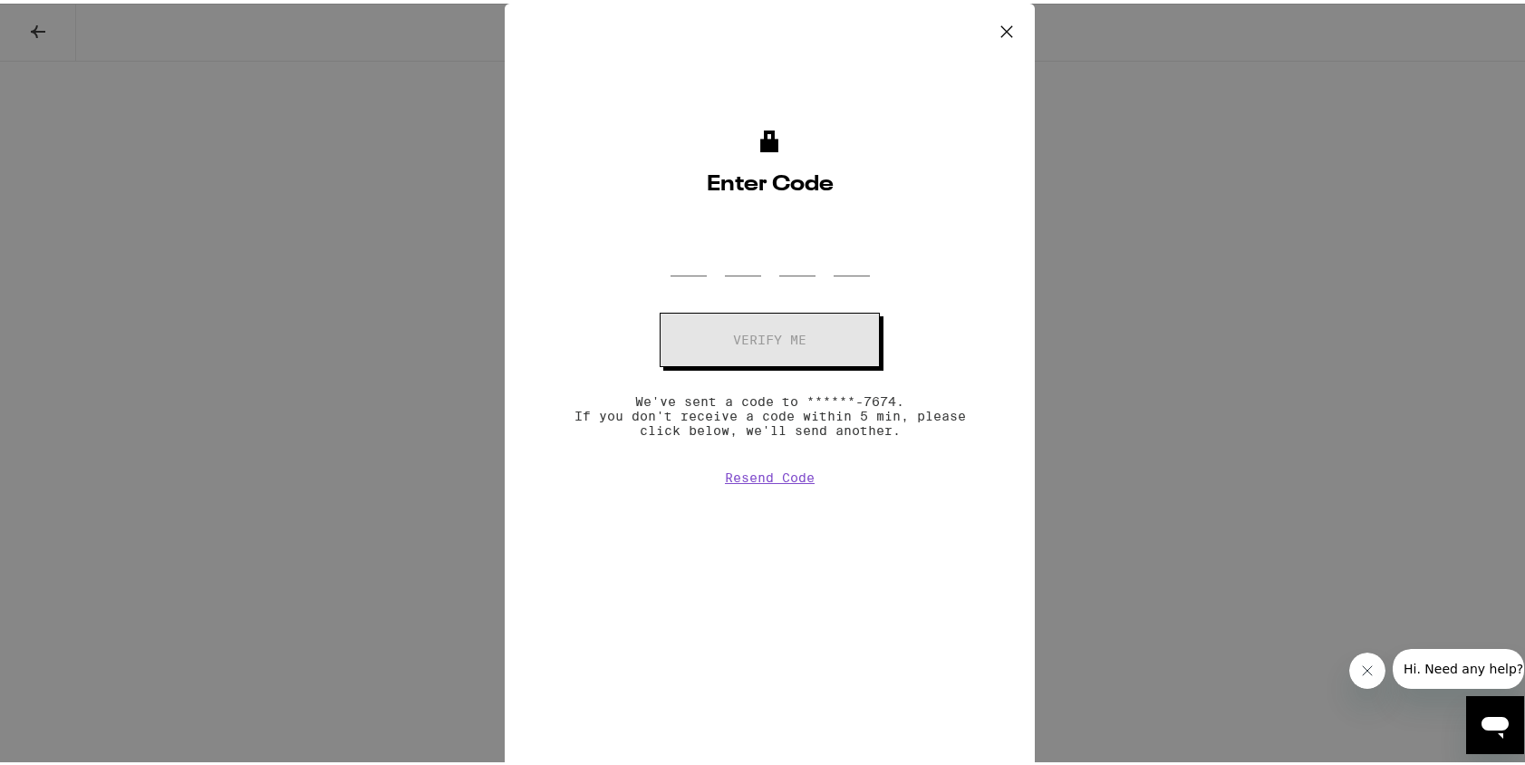
click at [997, 23] on icon at bounding box center [1006, 27] width 27 height 27
